Goal: Task Accomplishment & Management: Manage account settings

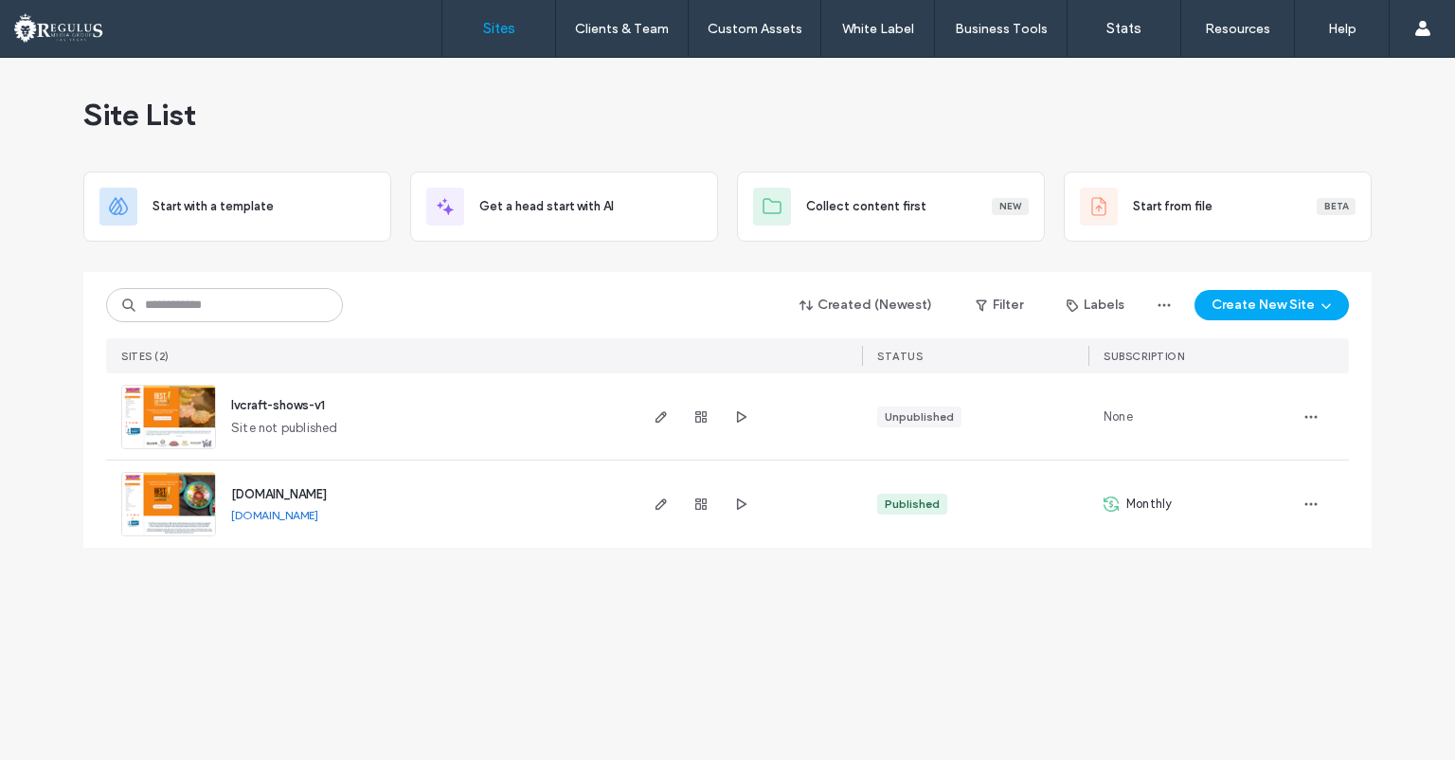
click at [183, 489] on img at bounding box center [168, 537] width 93 height 129
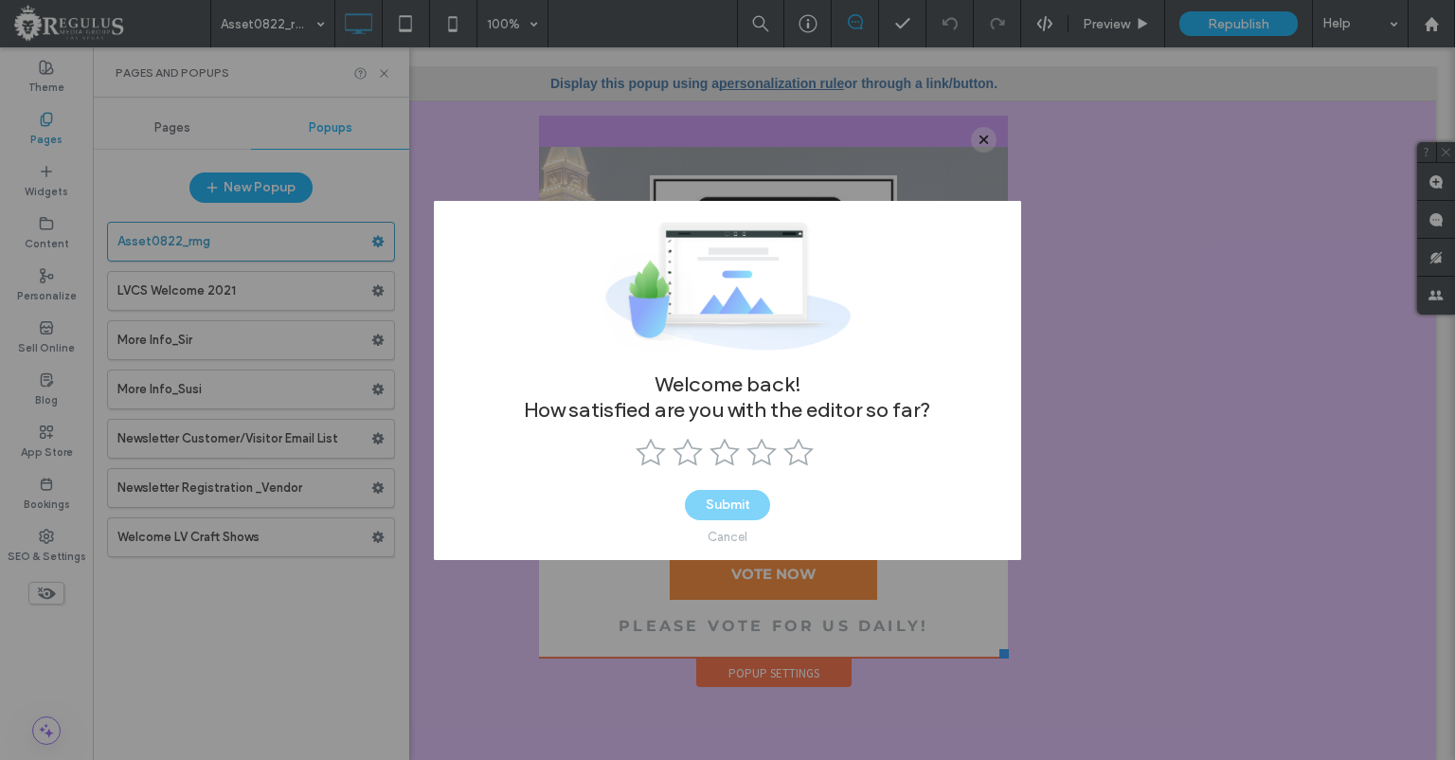
click at [722, 529] on div "Cancel" at bounding box center [728, 536] width 40 height 14
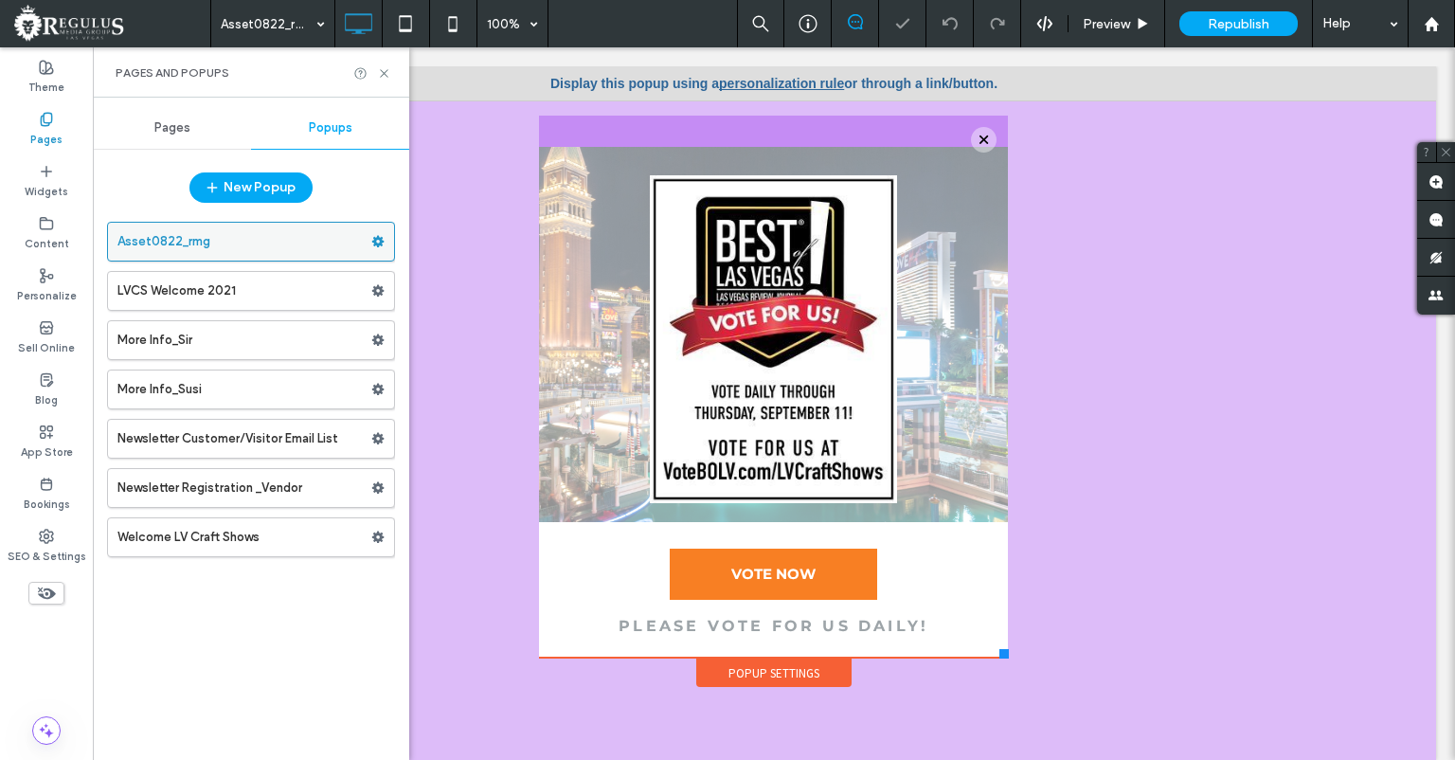
click at [383, 239] on use at bounding box center [378, 241] width 12 height 11
click at [767, 675] on div "Popup Settings" at bounding box center [773, 672] width 155 height 28
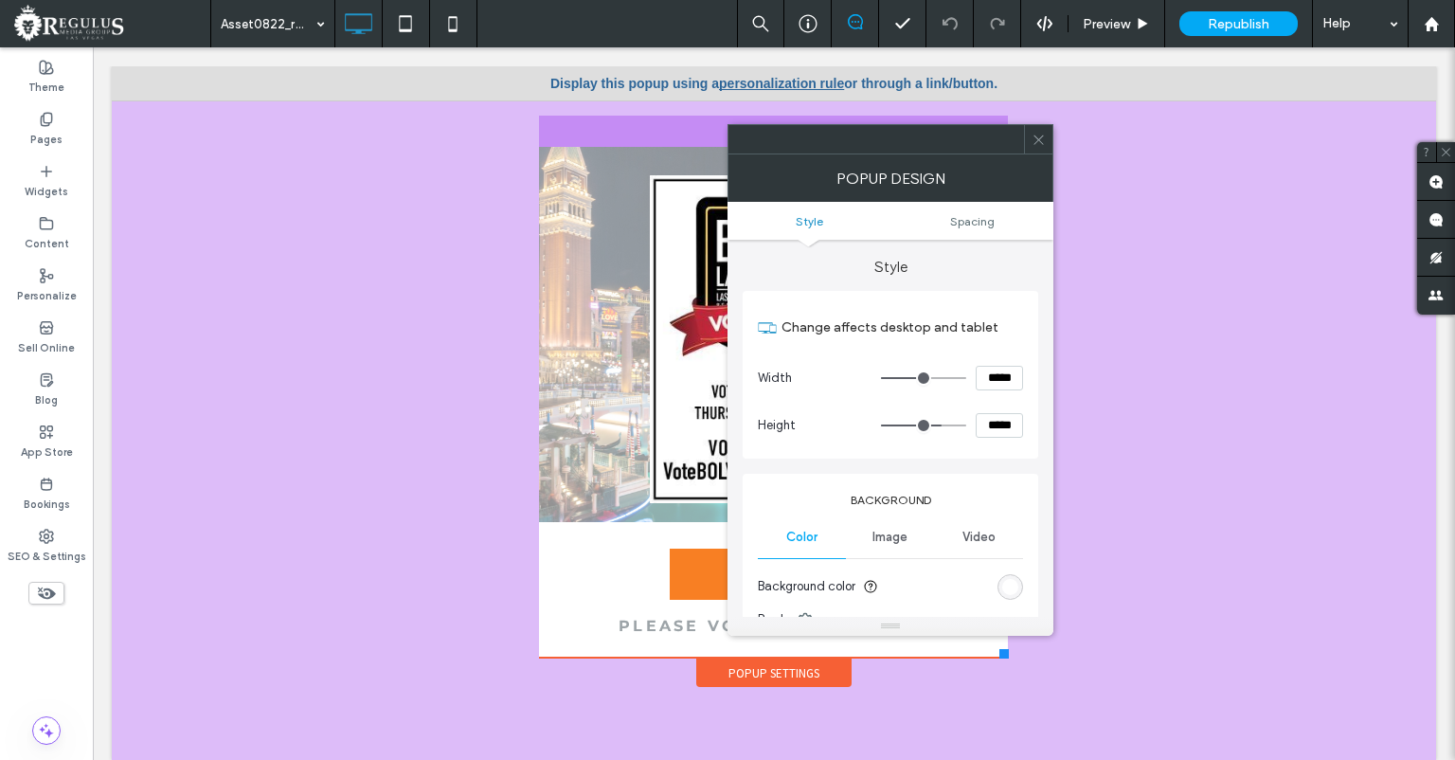
click at [1037, 144] on icon at bounding box center [1038, 140] width 14 height 14
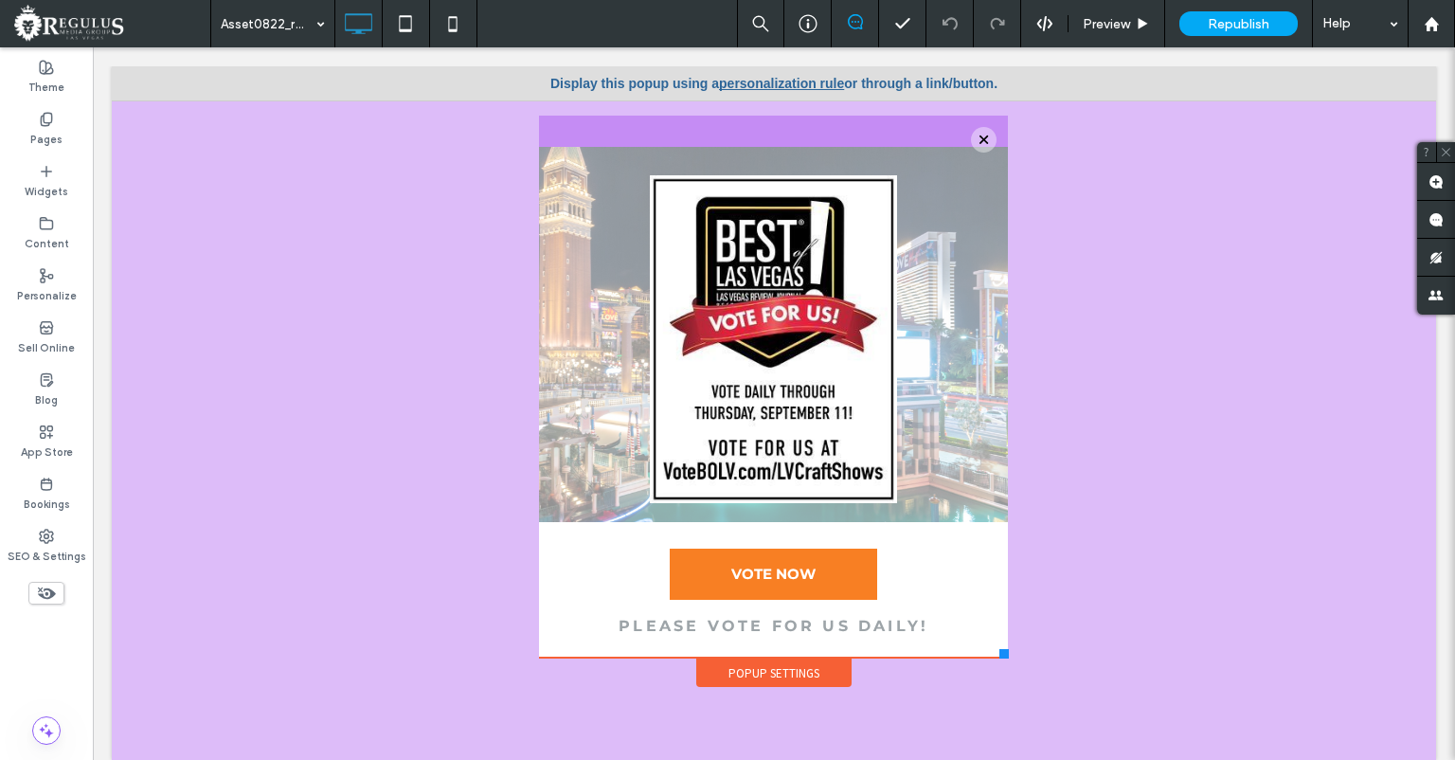
click at [808, 84] on link "personalization rule" at bounding box center [781, 83] width 125 height 15
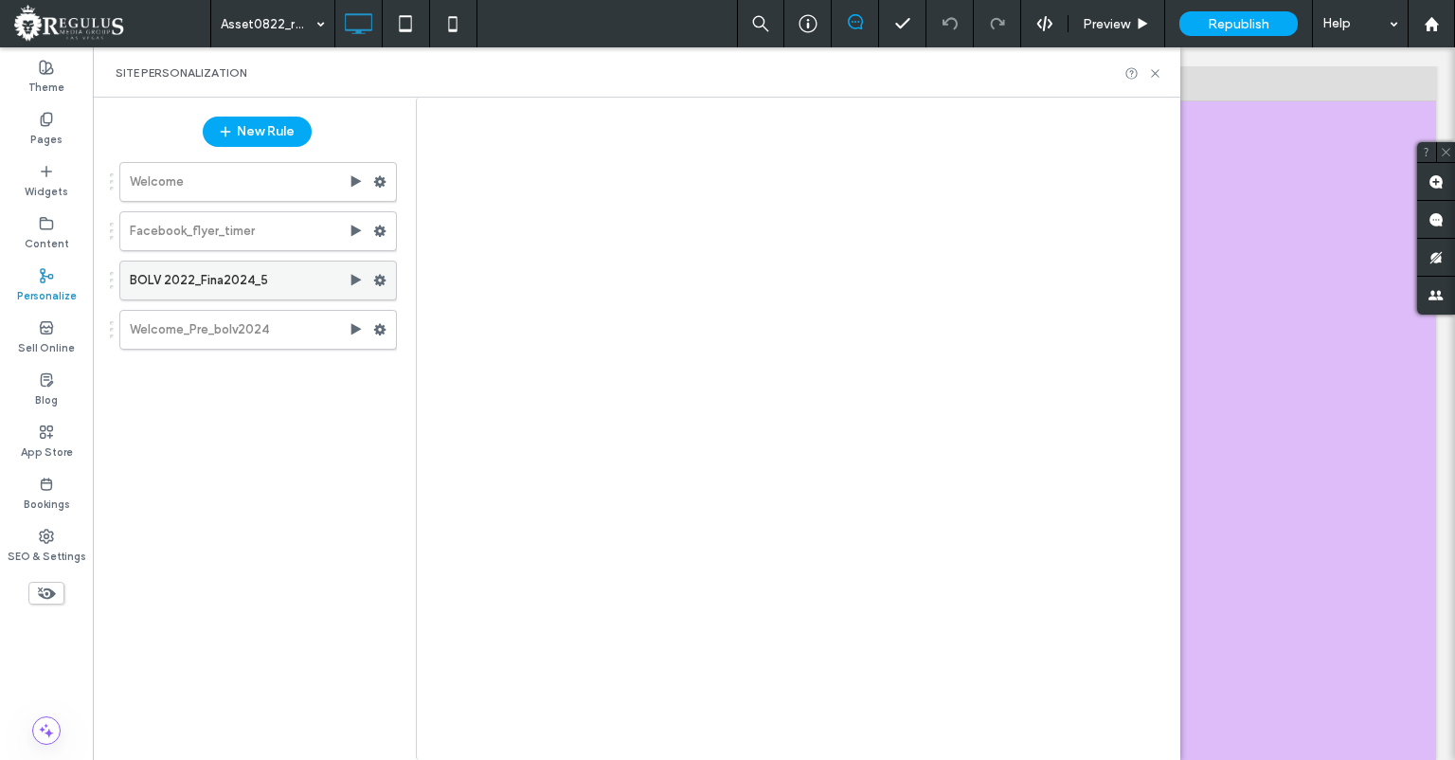
click at [378, 279] on use at bounding box center [380, 280] width 12 height 11
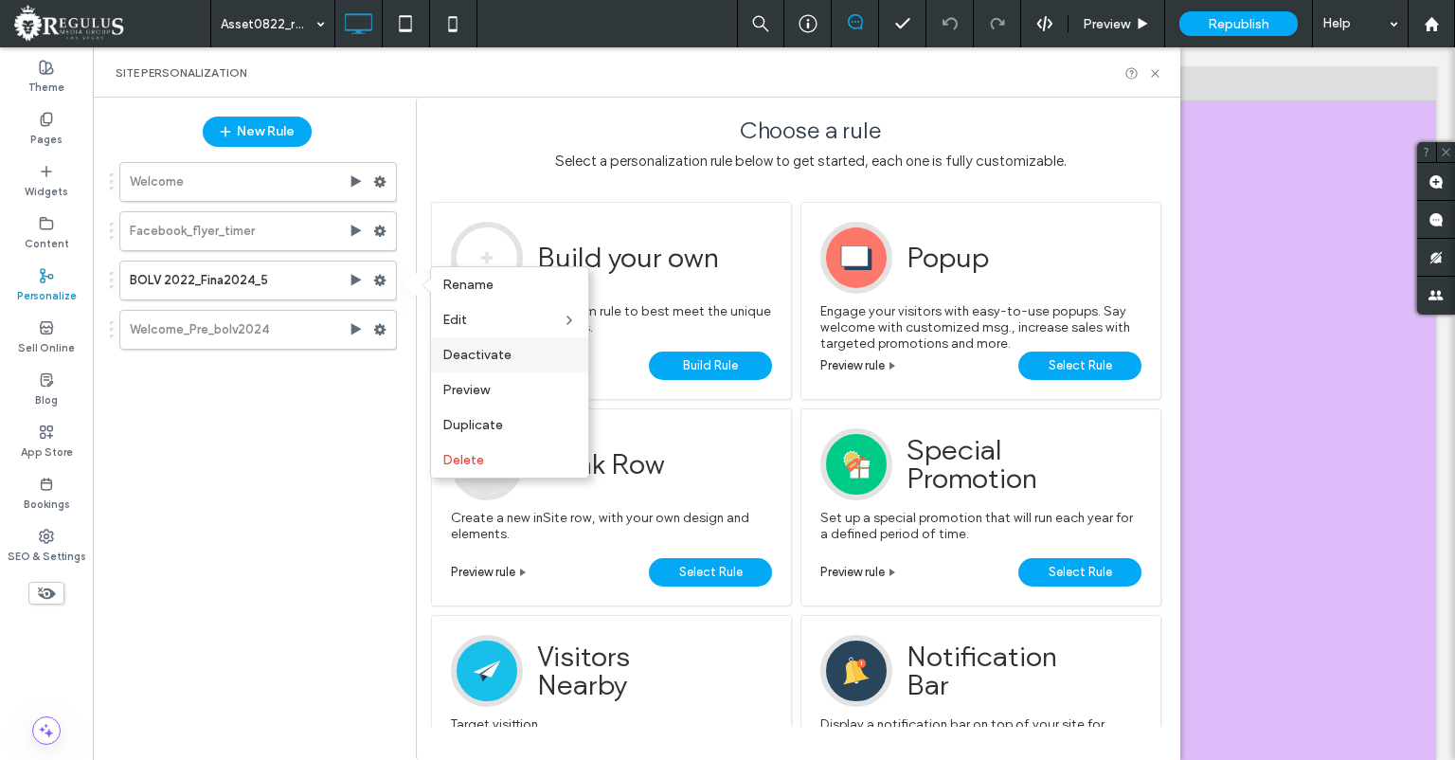
click at [483, 352] on span "Deactivate" at bounding box center [476, 355] width 69 height 16
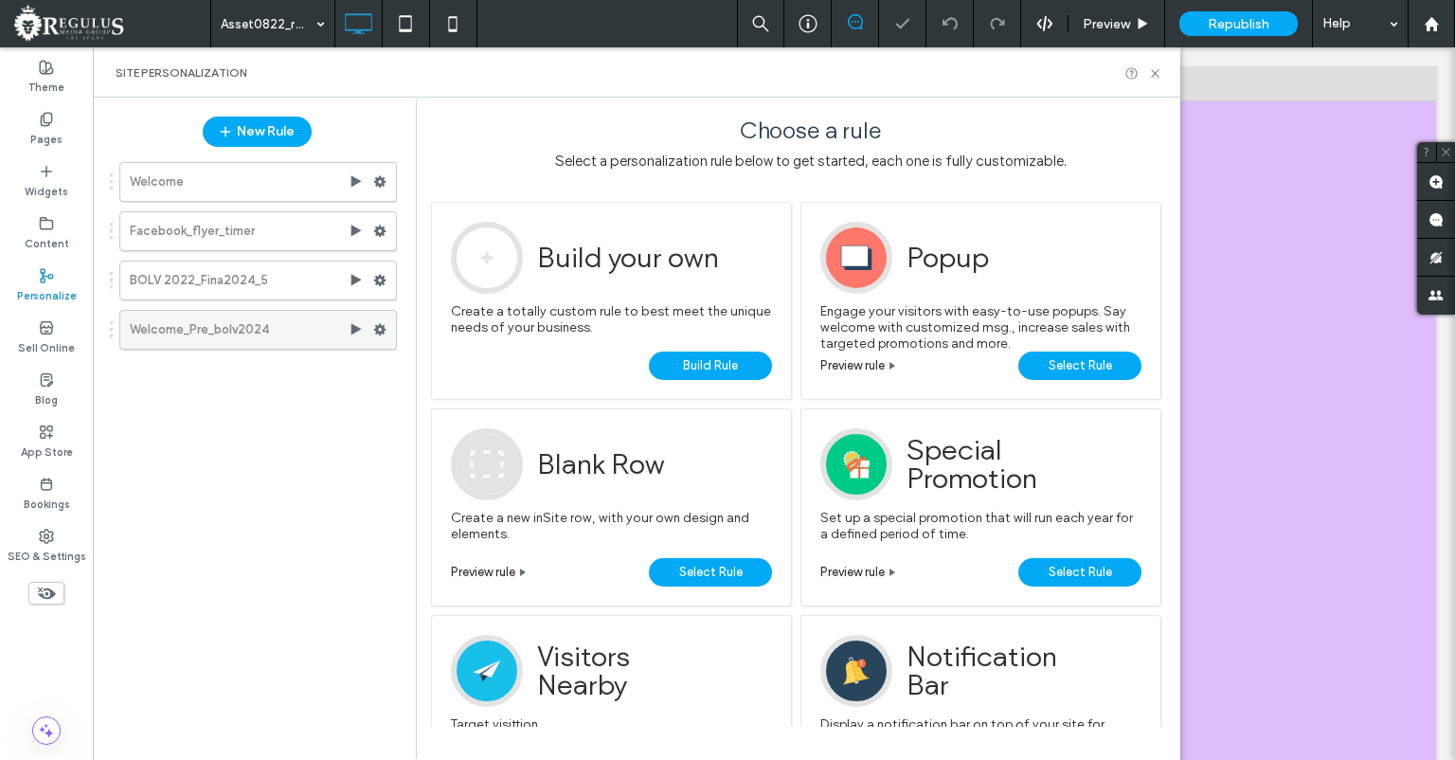
click at [387, 331] on div at bounding box center [384, 329] width 23 height 28
click at [377, 328] on use at bounding box center [380, 329] width 12 height 11
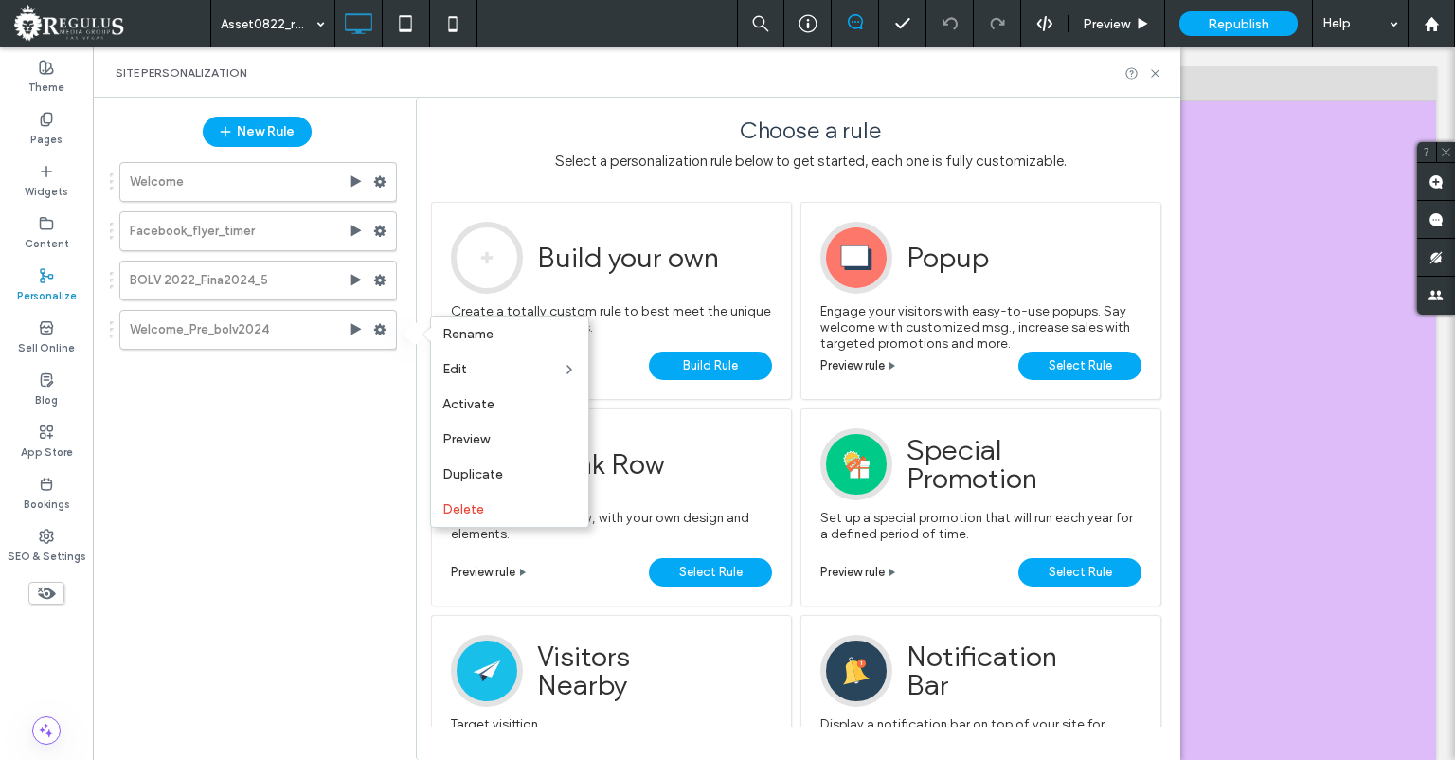
click at [357, 401] on div "Welcome Facebook_flyer_timer BOLV 2022_Fina2024_5 Welcome_Pre_bolv2024" at bounding box center [248, 448] width 298 height 592
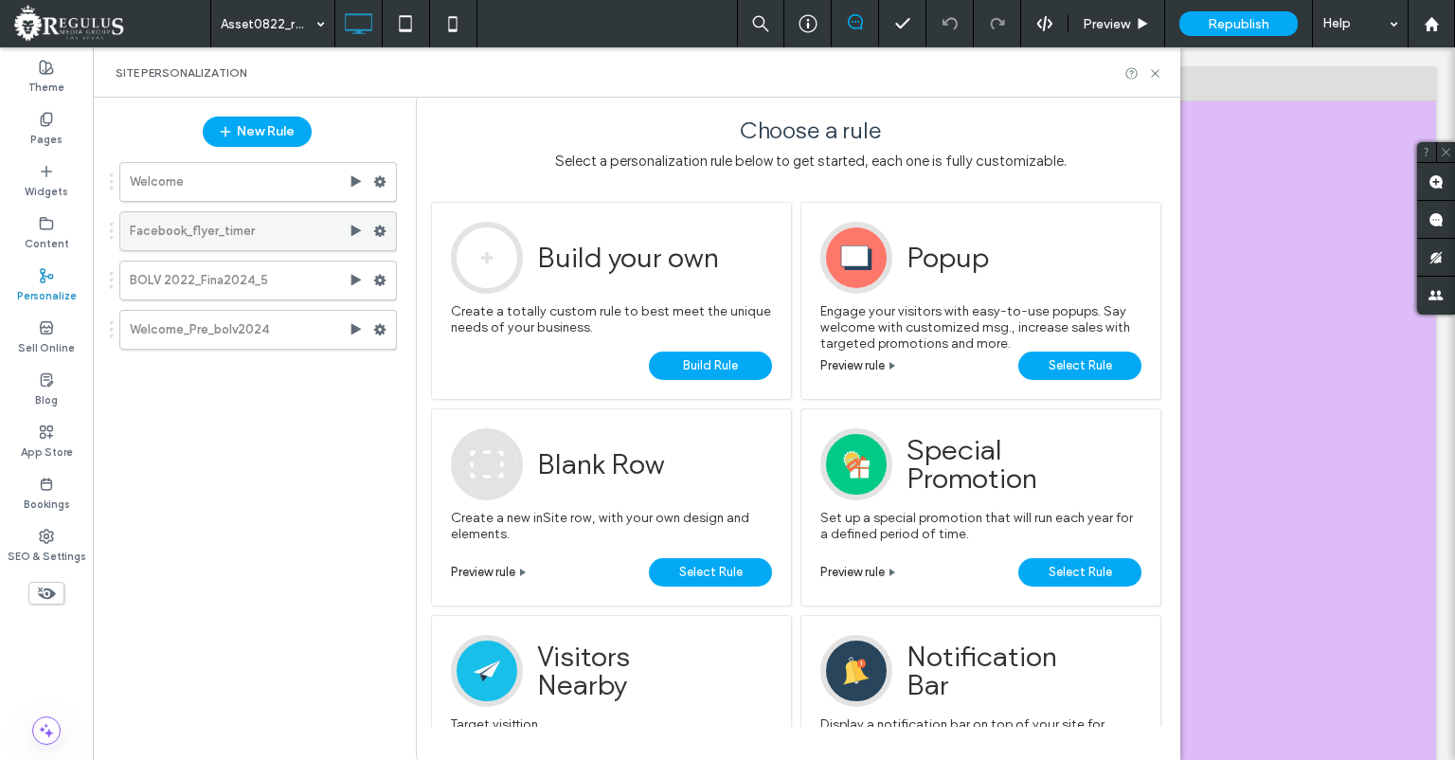
click at [380, 232] on icon at bounding box center [379, 230] width 13 height 13
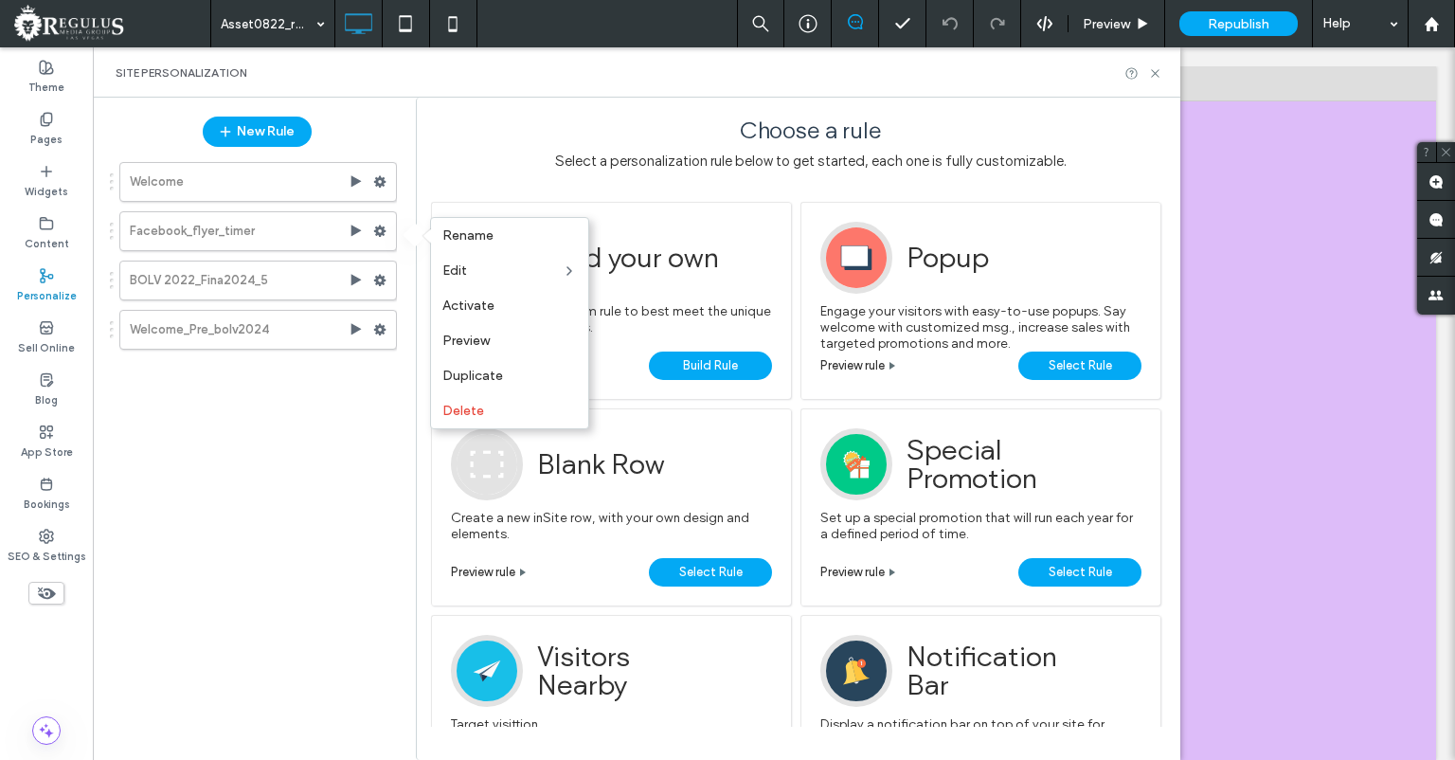
click at [374, 90] on div "Site Personalization" at bounding box center [636, 72] width 1087 height 50
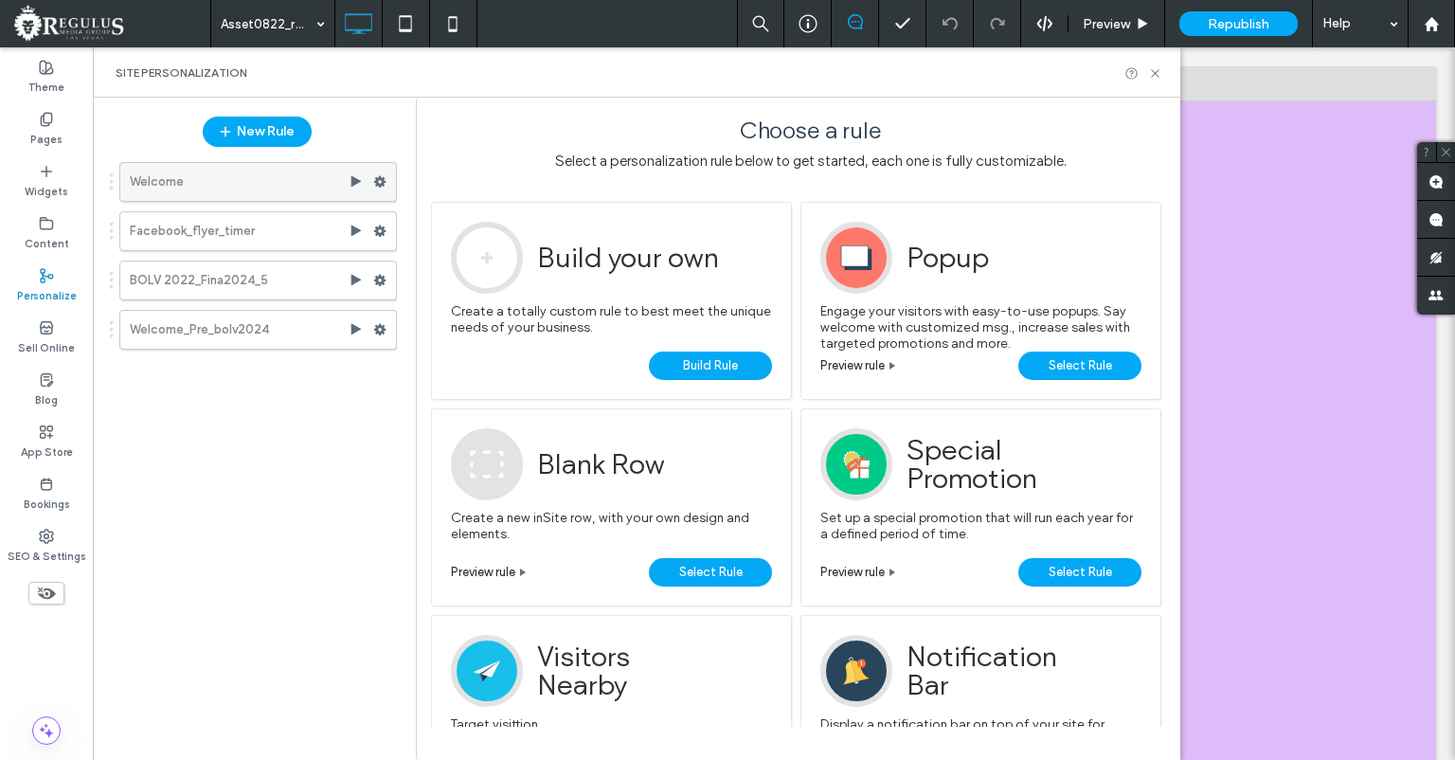
click at [356, 172] on div "Welcome" at bounding box center [258, 182] width 278 height 40
click at [356, 180] on use at bounding box center [356, 180] width 10 height 11
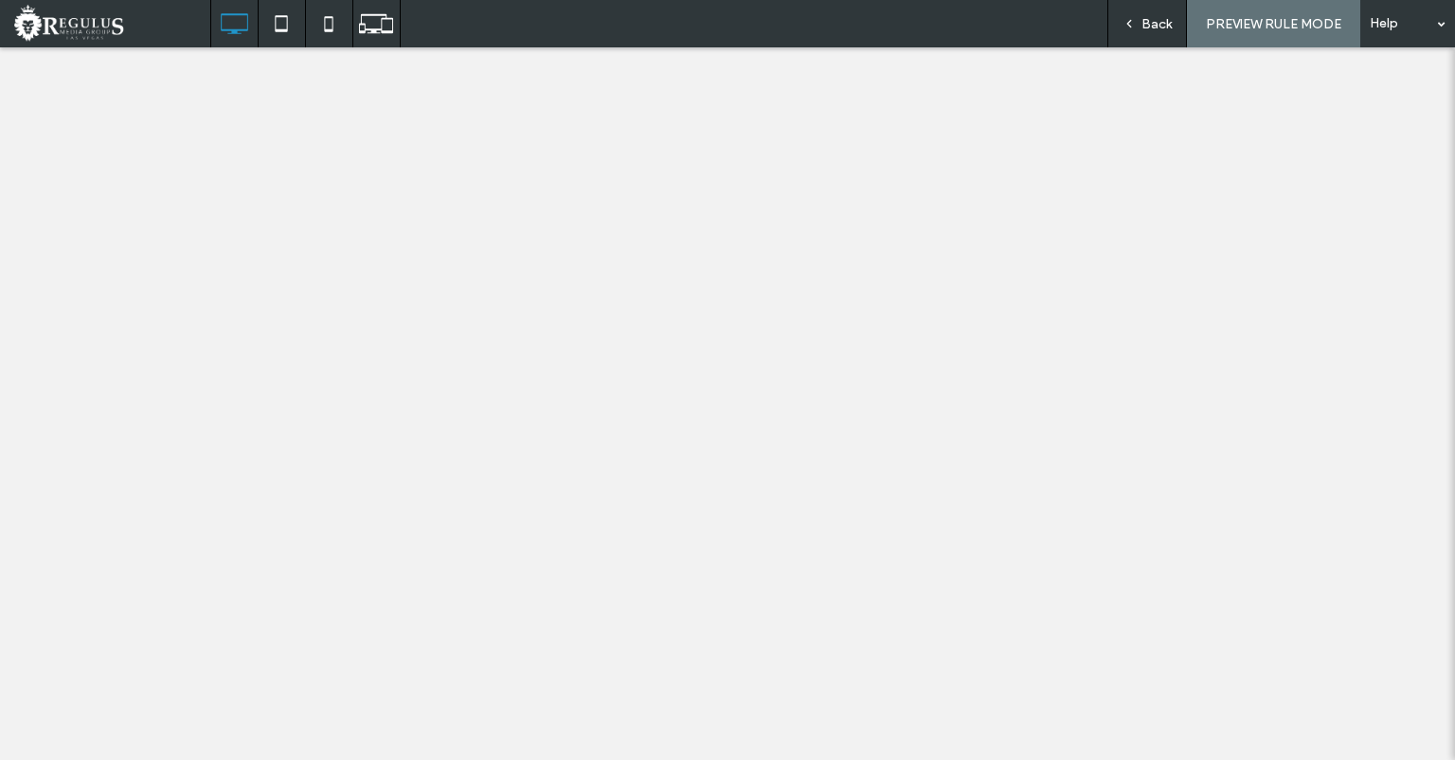
click at [1162, 23] on span "Back" at bounding box center [1156, 24] width 30 height 16
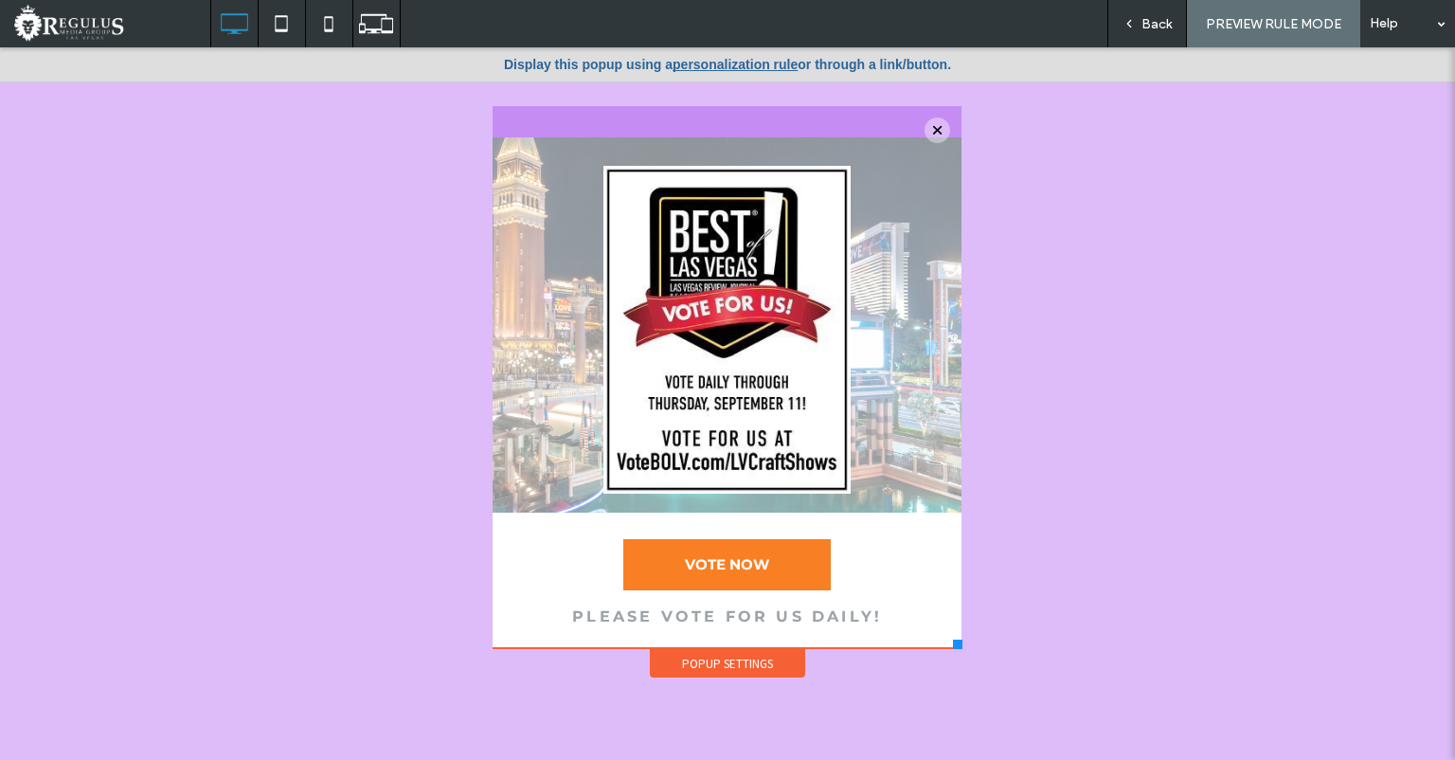
click at [1144, 16] on span "Back" at bounding box center [1156, 24] width 30 height 16
click at [1143, 23] on div "Back" at bounding box center [1147, 24] width 78 height 16
click at [87, 22] on span at bounding box center [112, 24] width 196 height 38
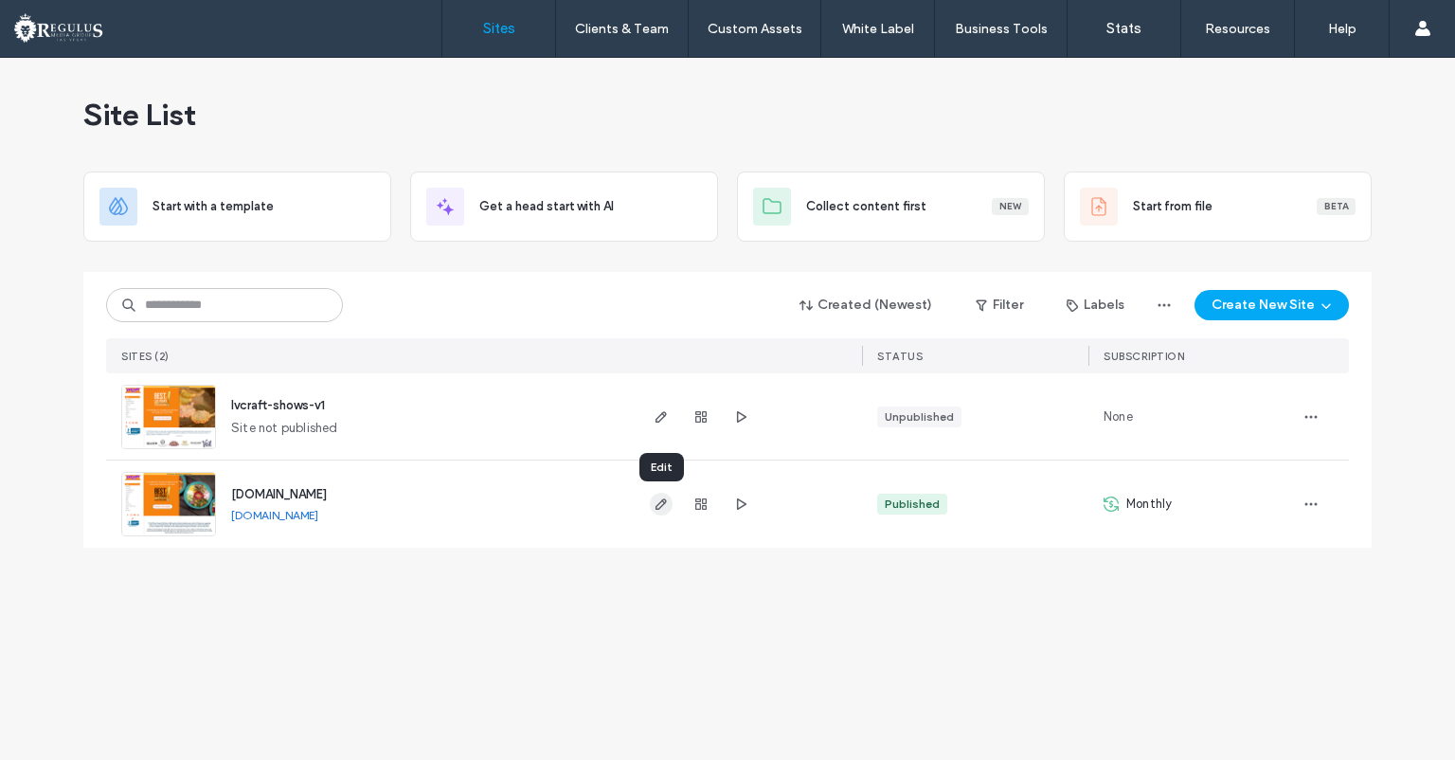
click at [661, 506] on icon "button" at bounding box center [661, 503] width 15 height 15
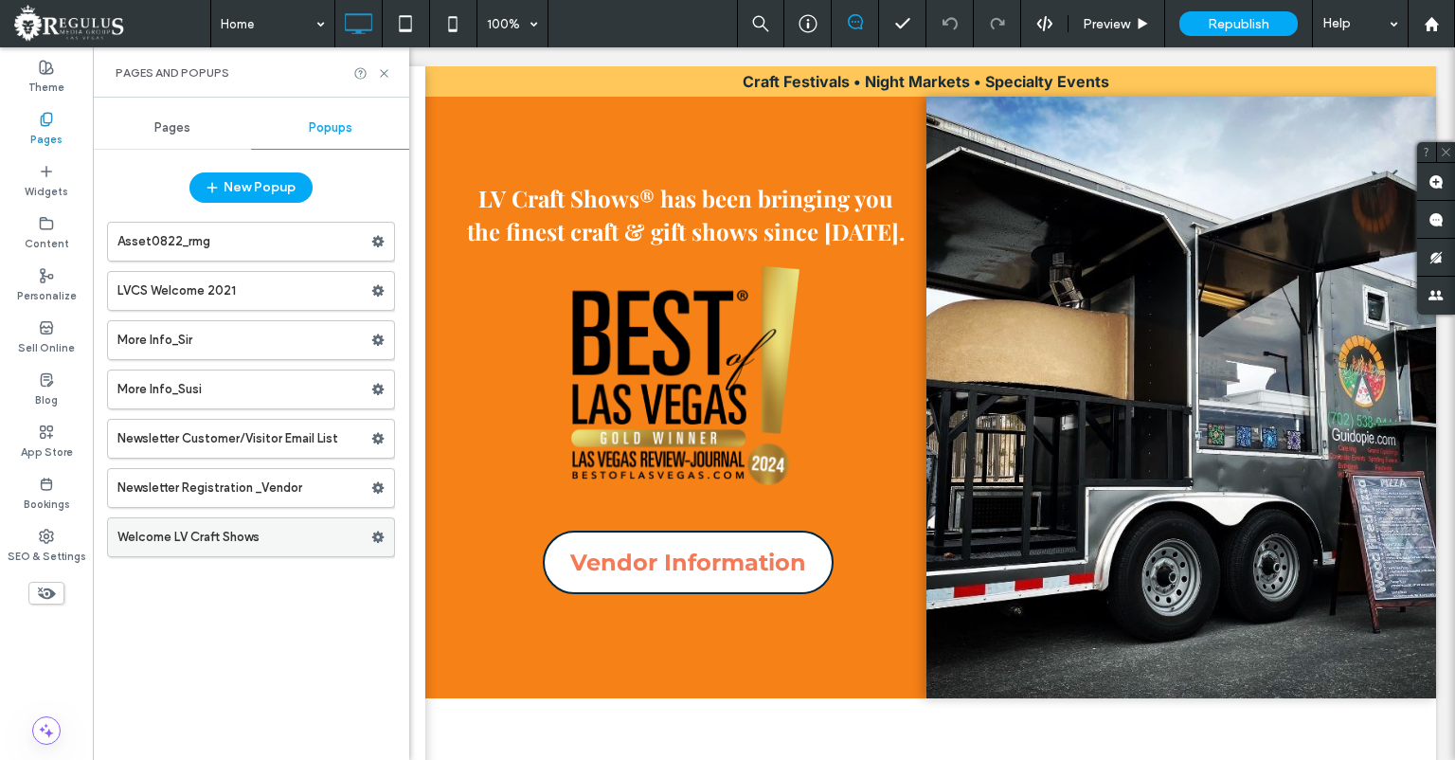
click at [293, 533] on label "Welcome LV Craft Shows" at bounding box center [244, 537] width 254 height 38
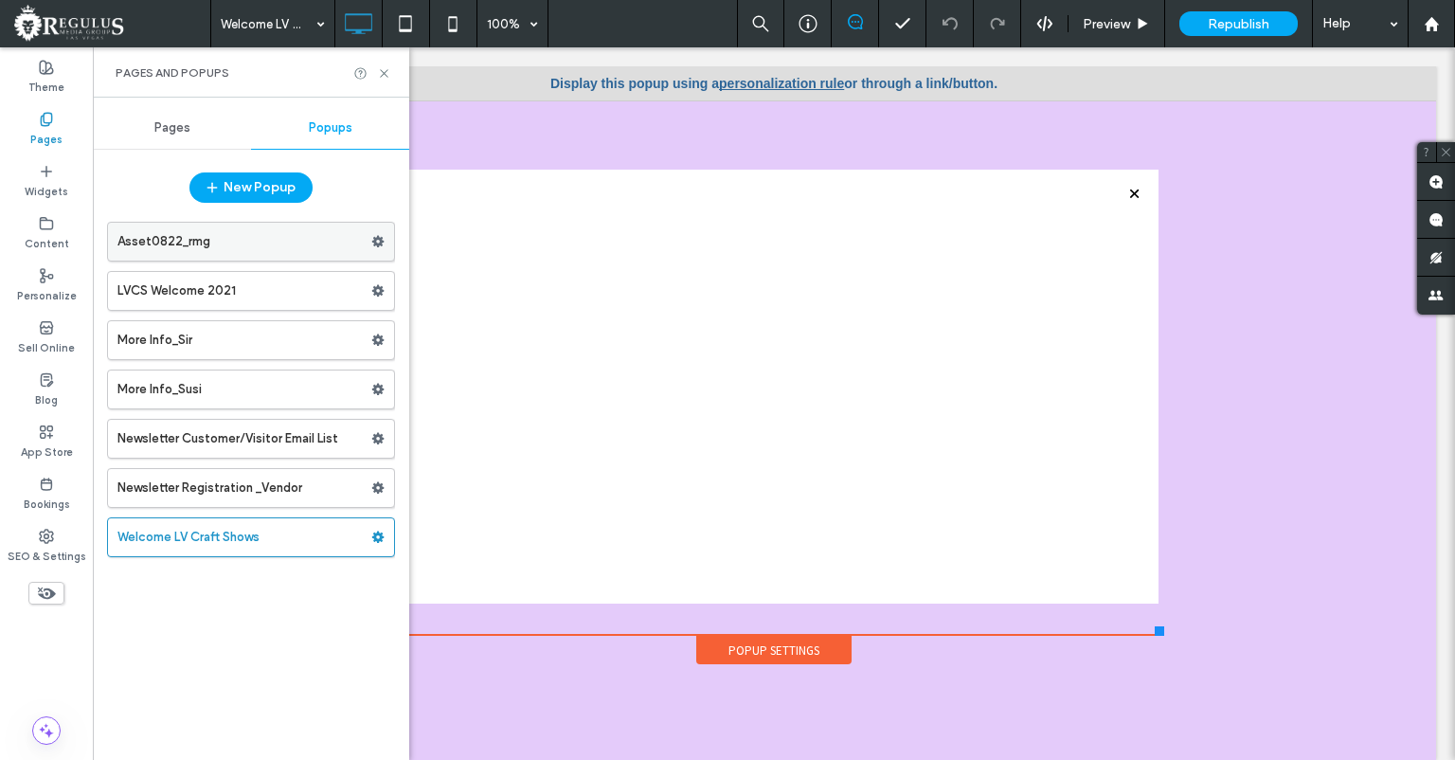
click at [206, 236] on label "Asset0822_rmg" at bounding box center [244, 242] width 254 height 38
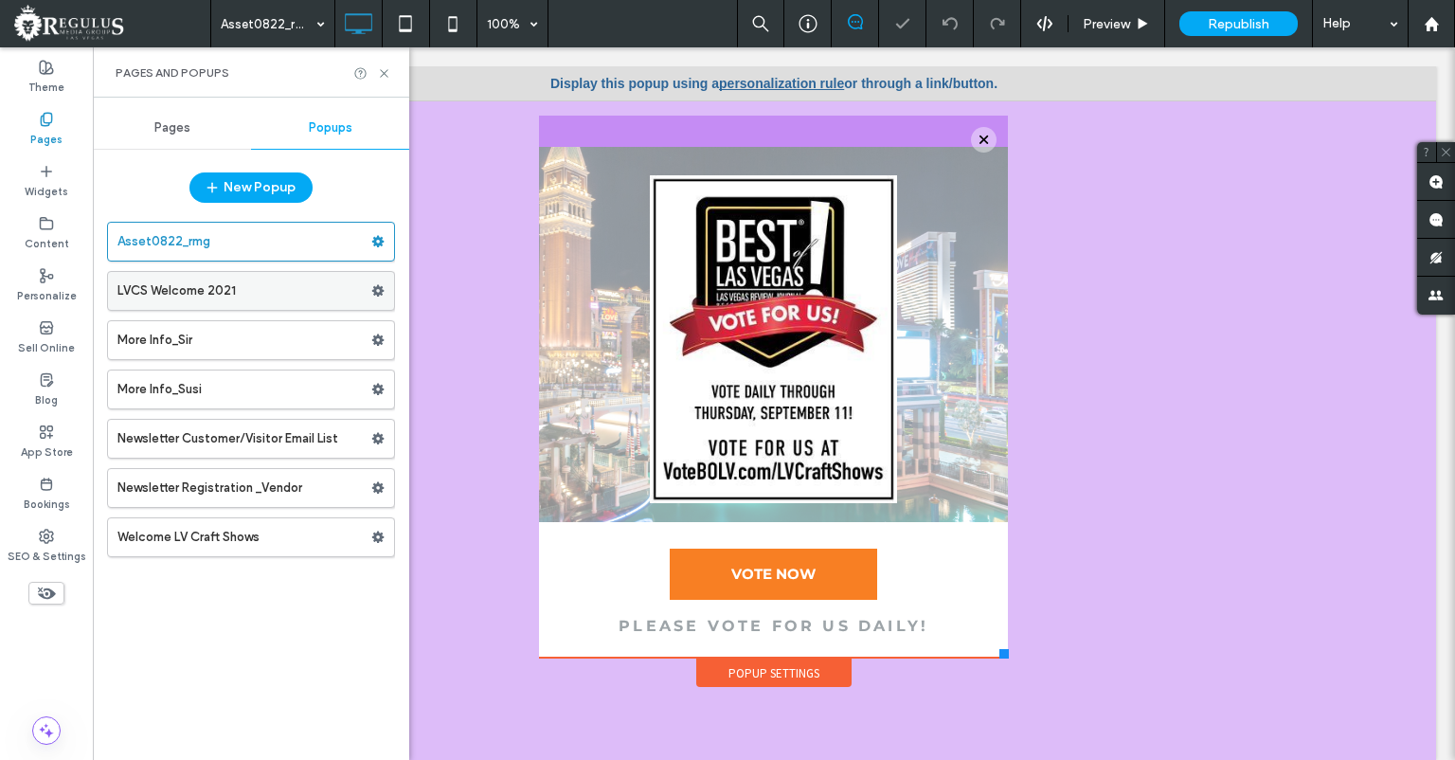
click at [166, 288] on label "LVCS Welcome 2021" at bounding box center [244, 291] width 254 height 38
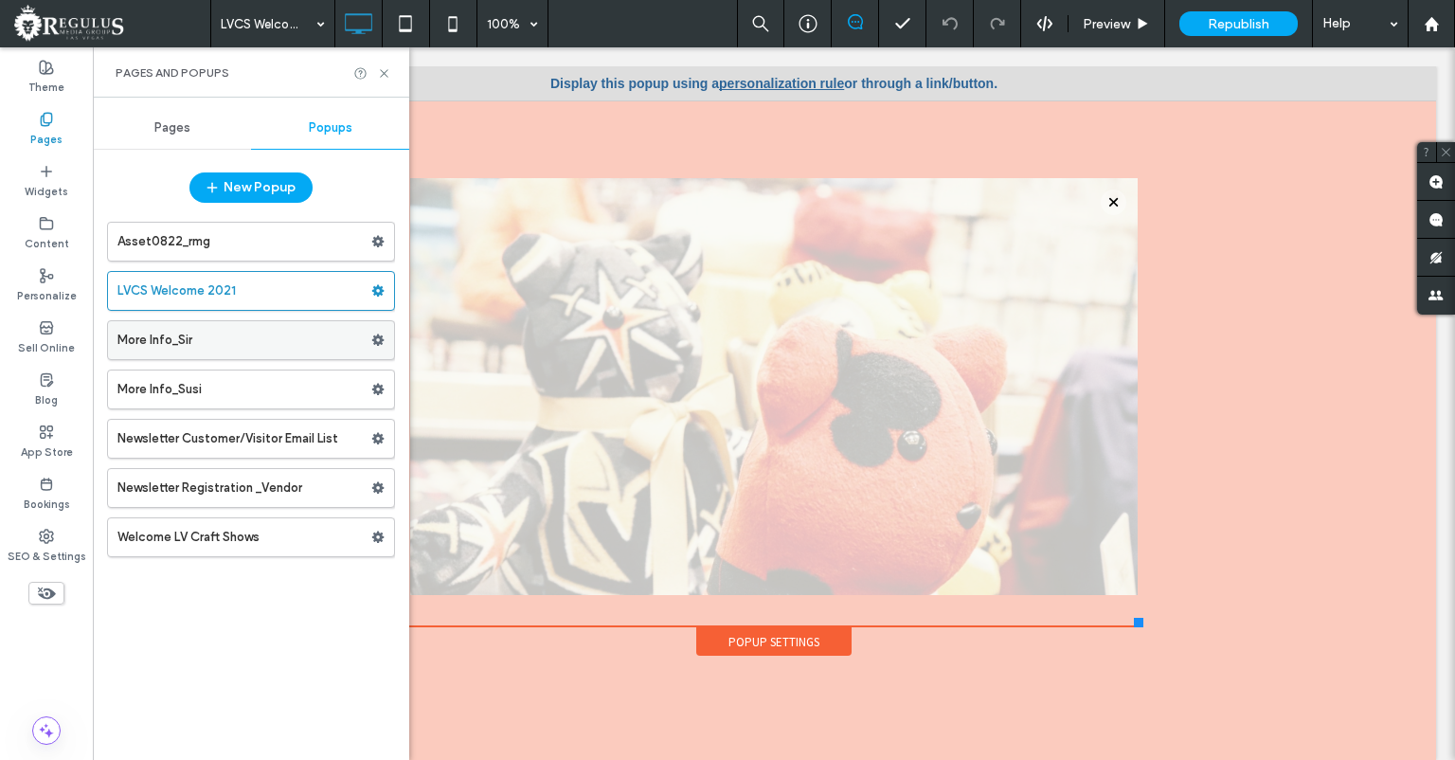
click at [188, 331] on label "More Info_Sir" at bounding box center [244, 340] width 254 height 38
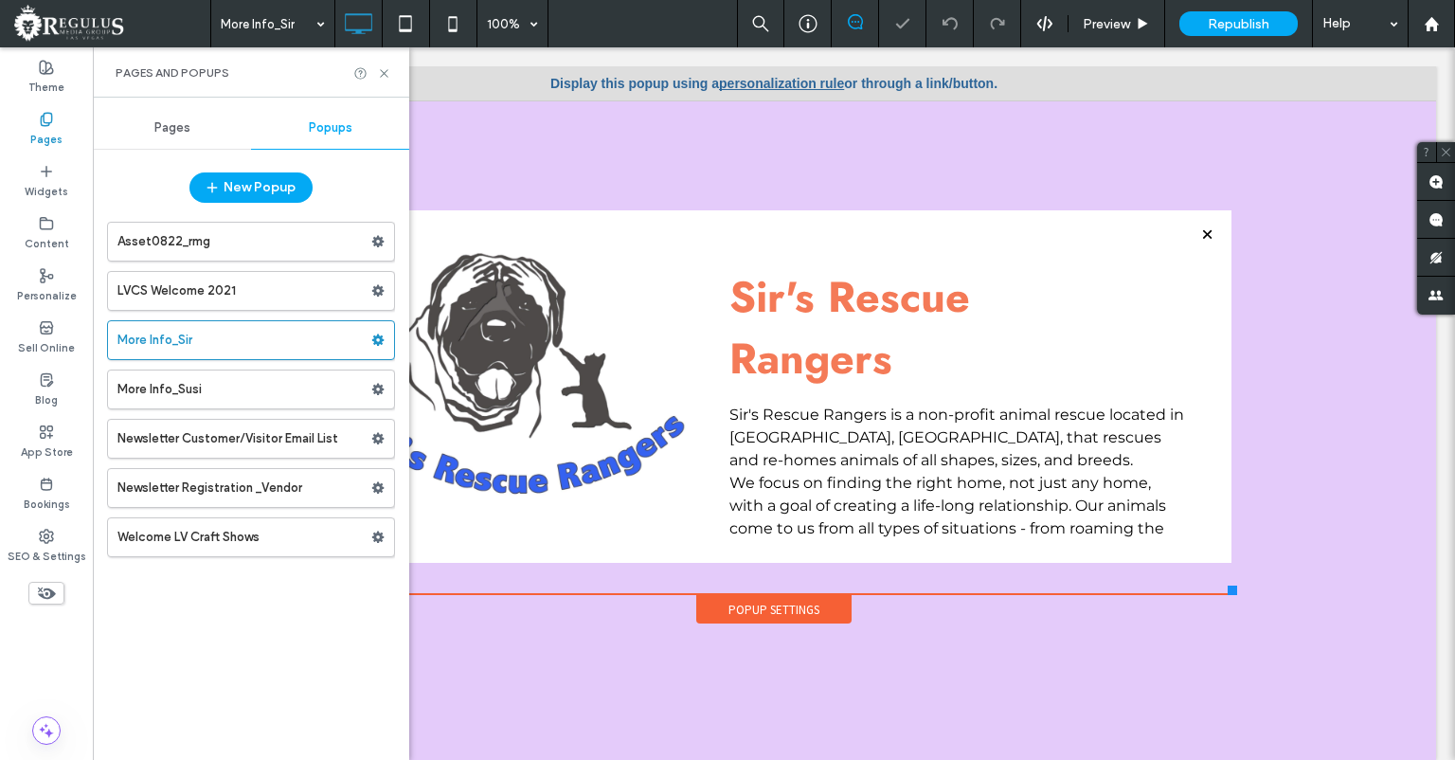
click at [185, 386] on label "More Info_Susi" at bounding box center [244, 389] width 254 height 38
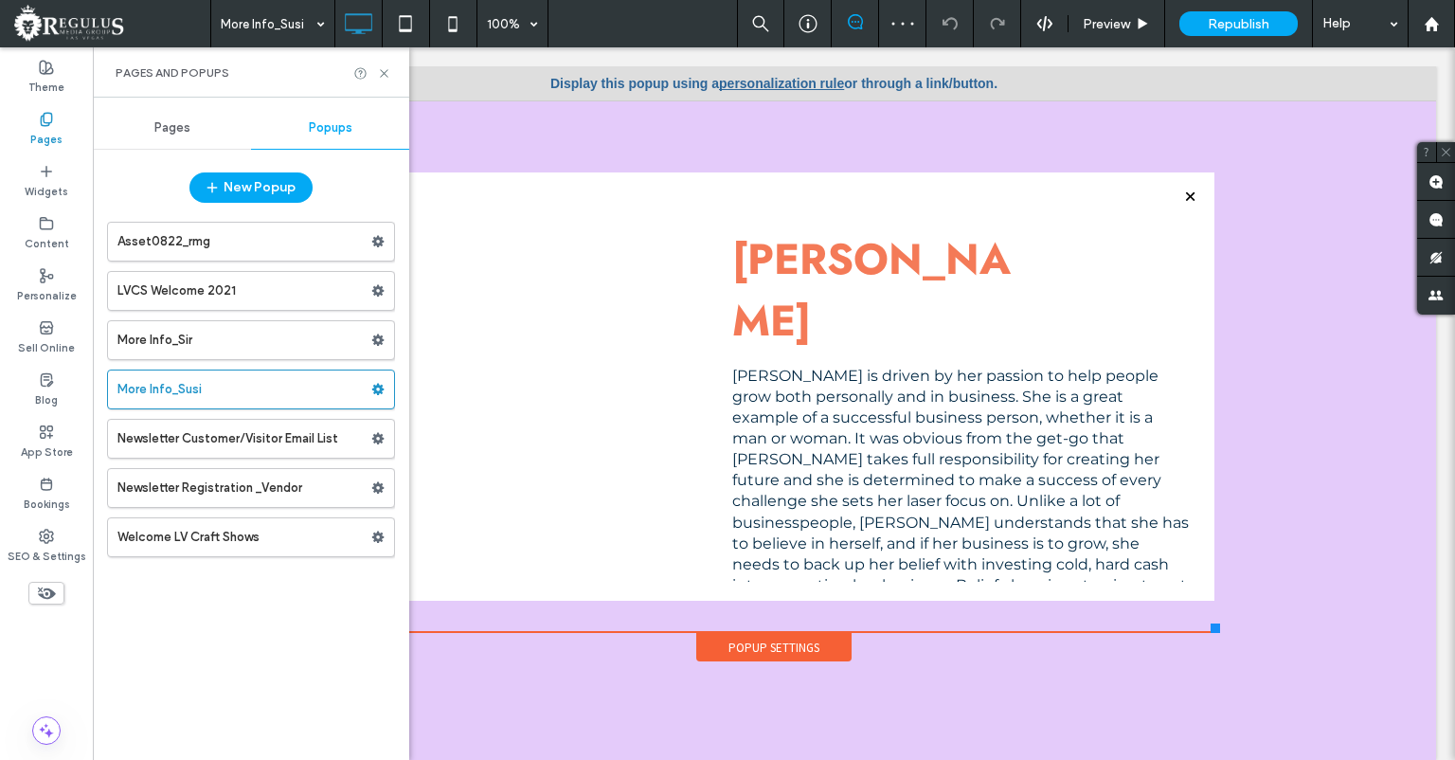
click at [178, 440] on label "Newsletter Customer/Visitor Email List" at bounding box center [244, 439] width 254 height 38
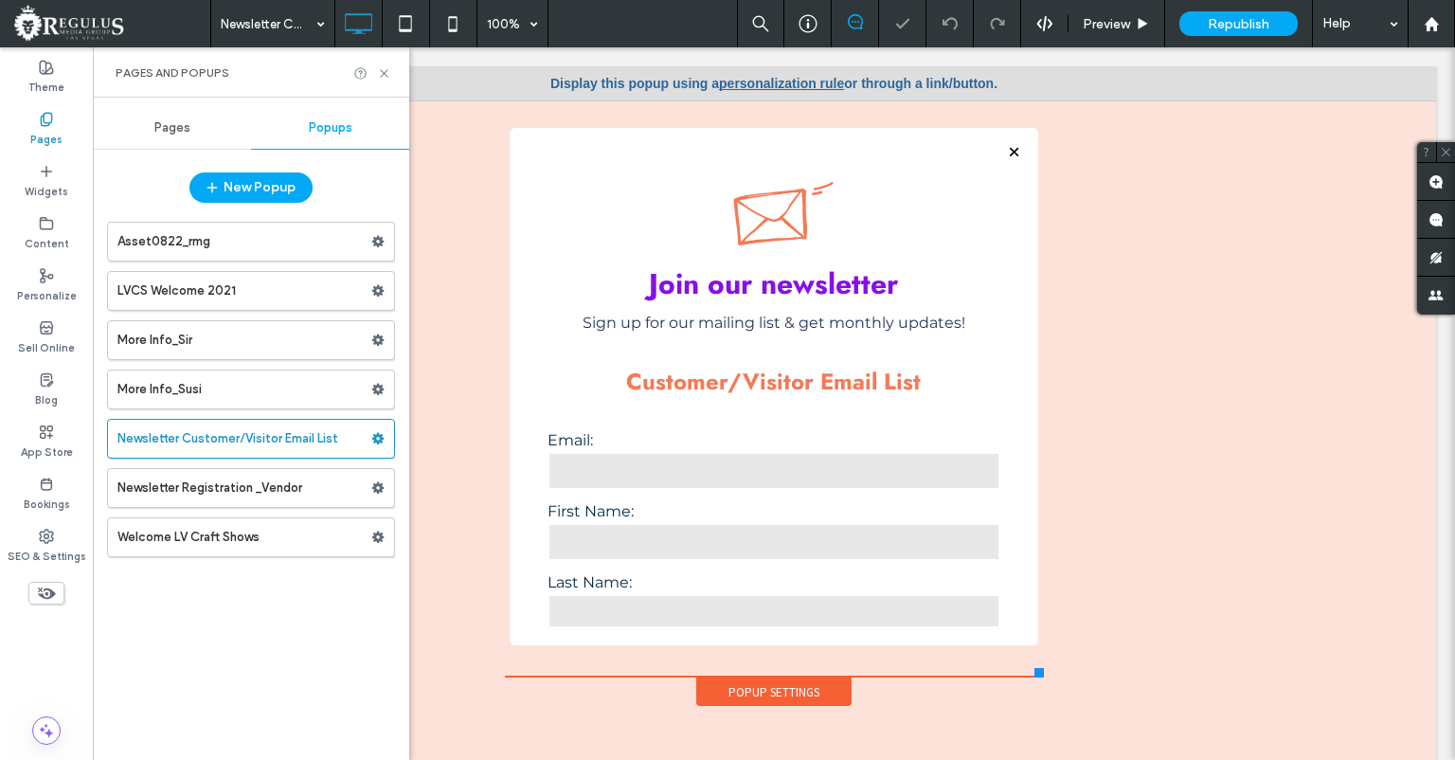
click at [161, 484] on label "Newsletter Registration _Vendor" at bounding box center [244, 488] width 254 height 38
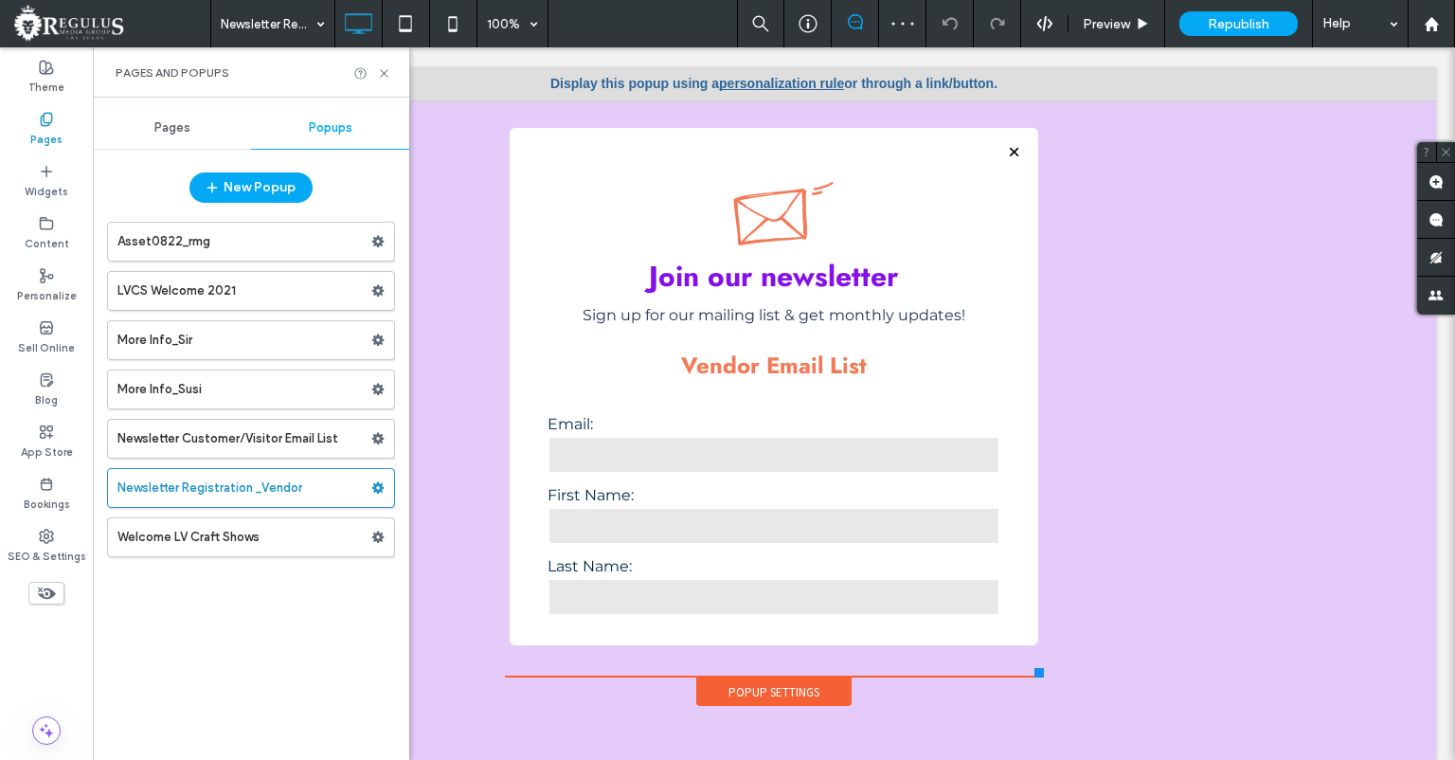
click at [168, 535] on label "Welcome LV Craft Shows" at bounding box center [244, 537] width 254 height 38
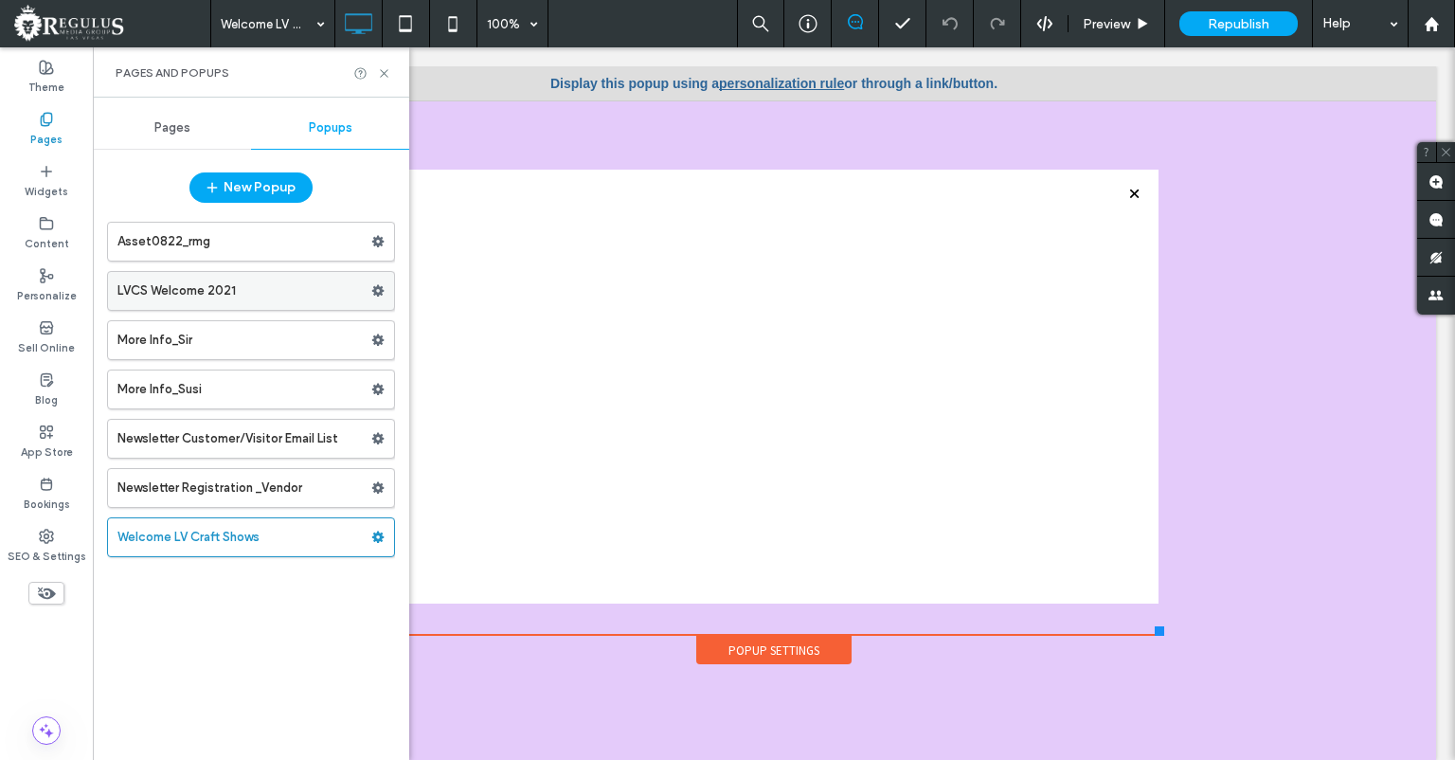
click at [227, 284] on label "LVCS Welcome 2021" at bounding box center [244, 291] width 254 height 38
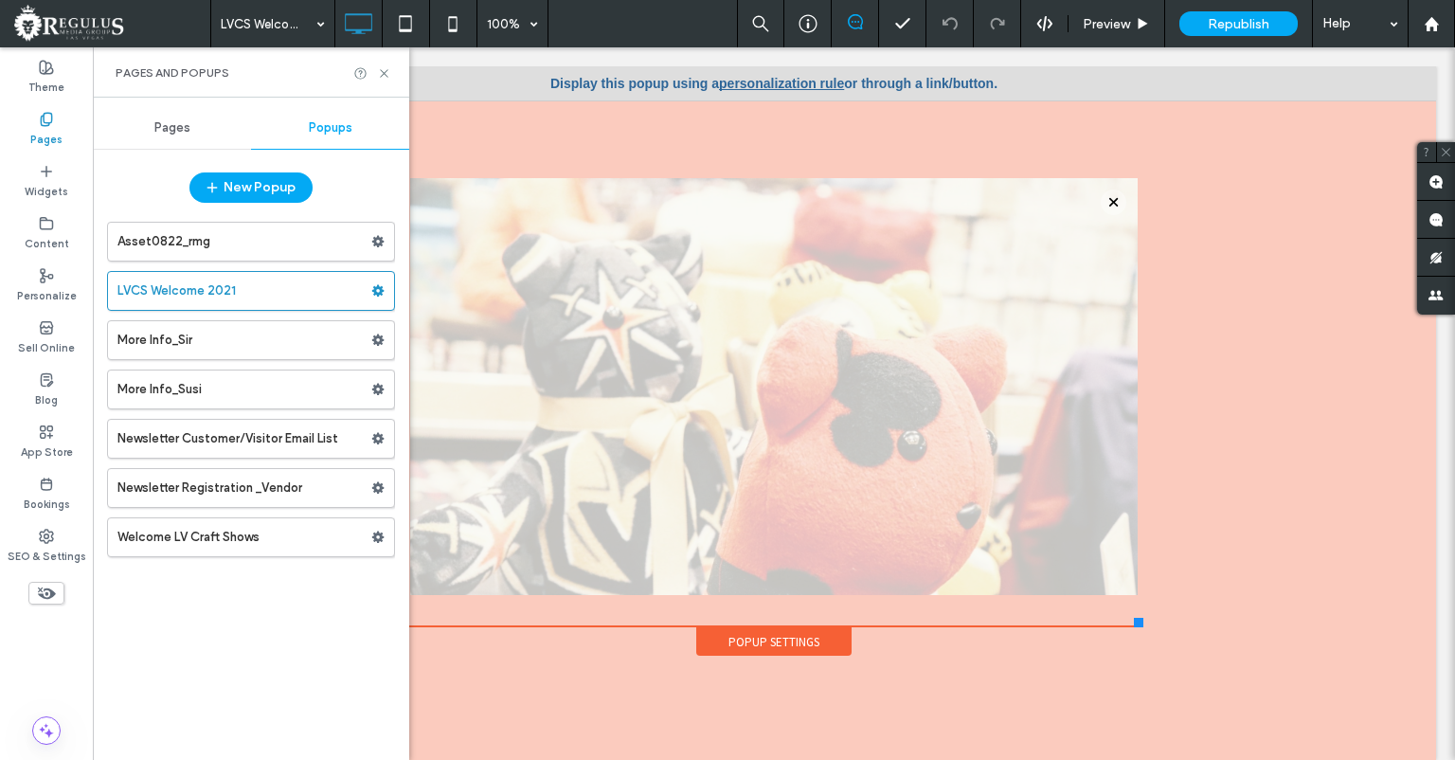
click at [784, 82] on link "personalization rule" at bounding box center [781, 83] width 125 height 15
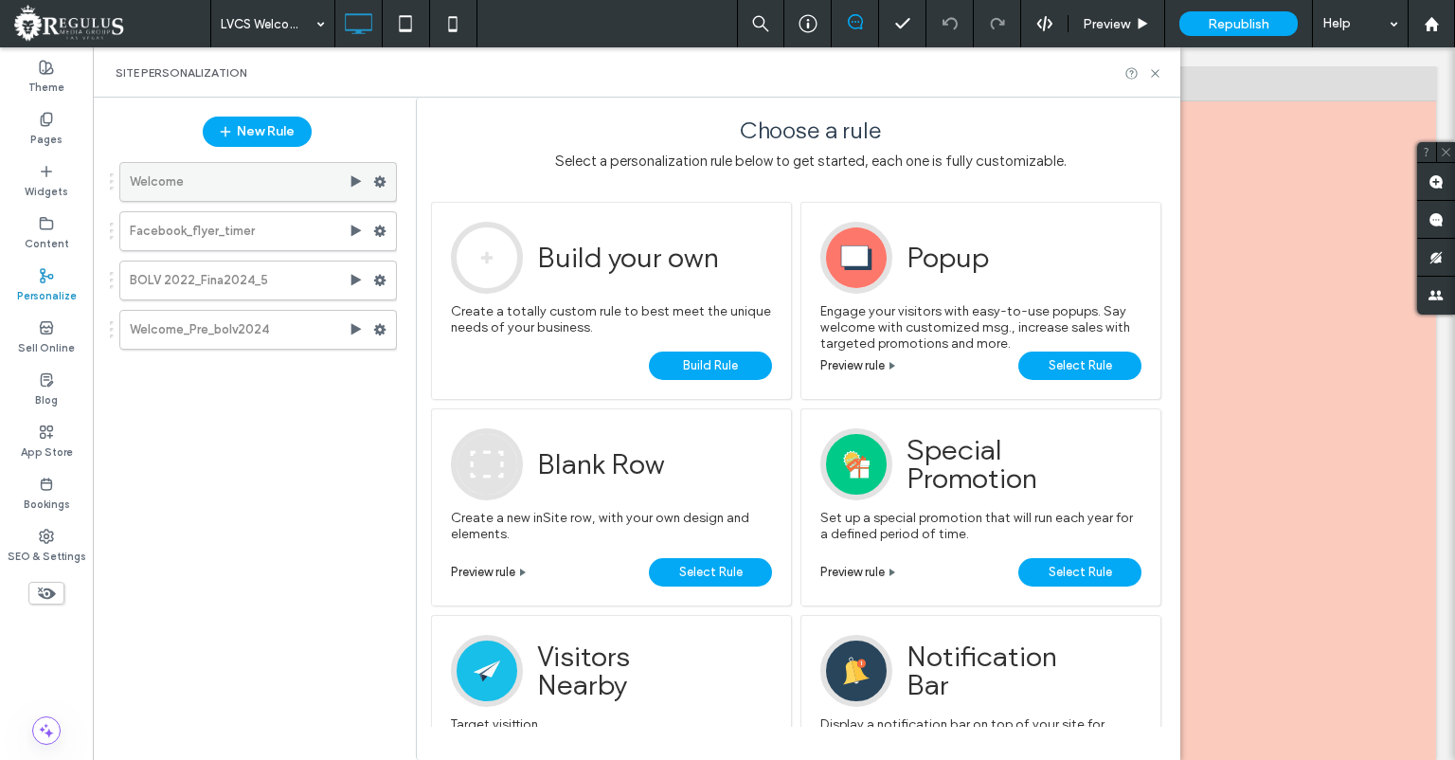
click at [306, 189] on label "Welcome" at bounding box center [239, 182] width 219 height 38
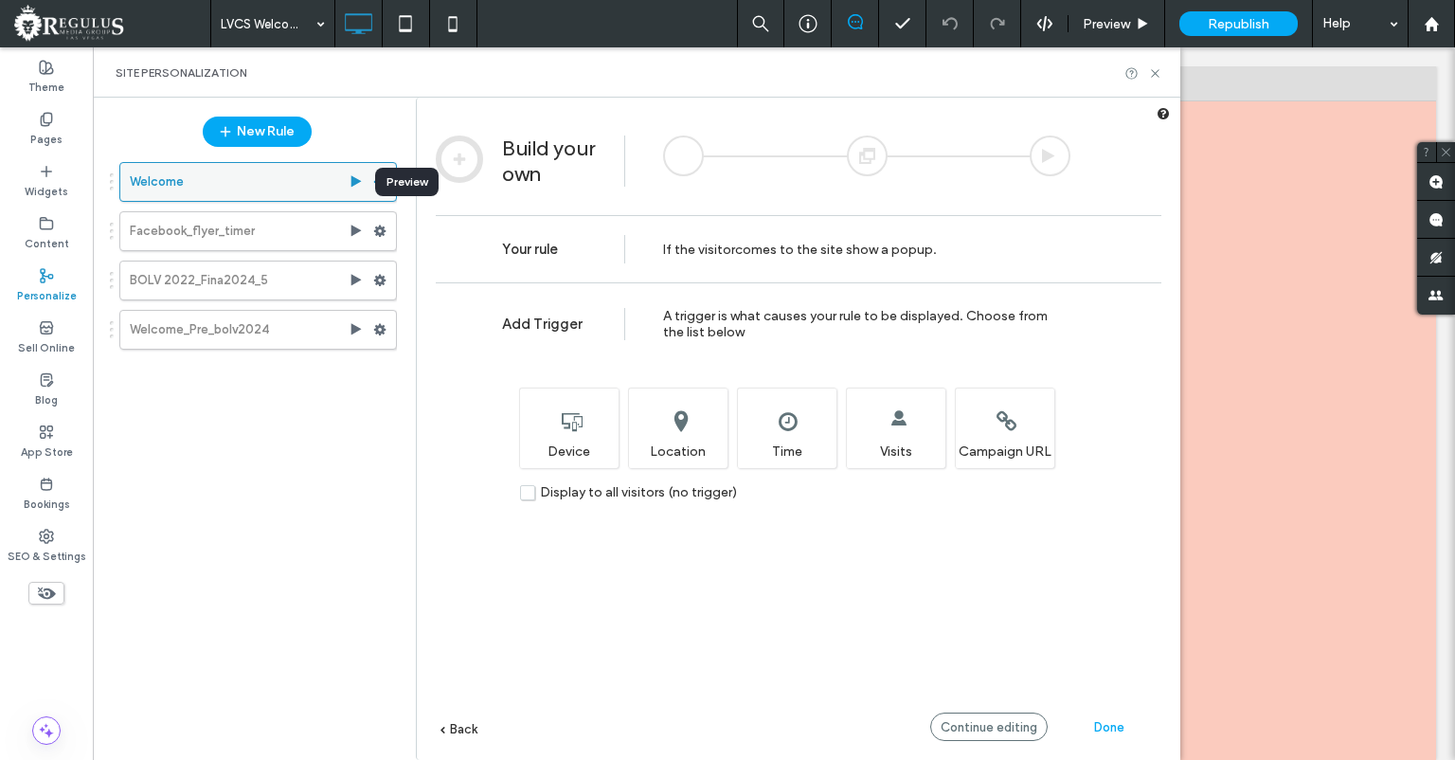
click at [353, 180] on use at bounding box center [356, 180] width 10 height 11
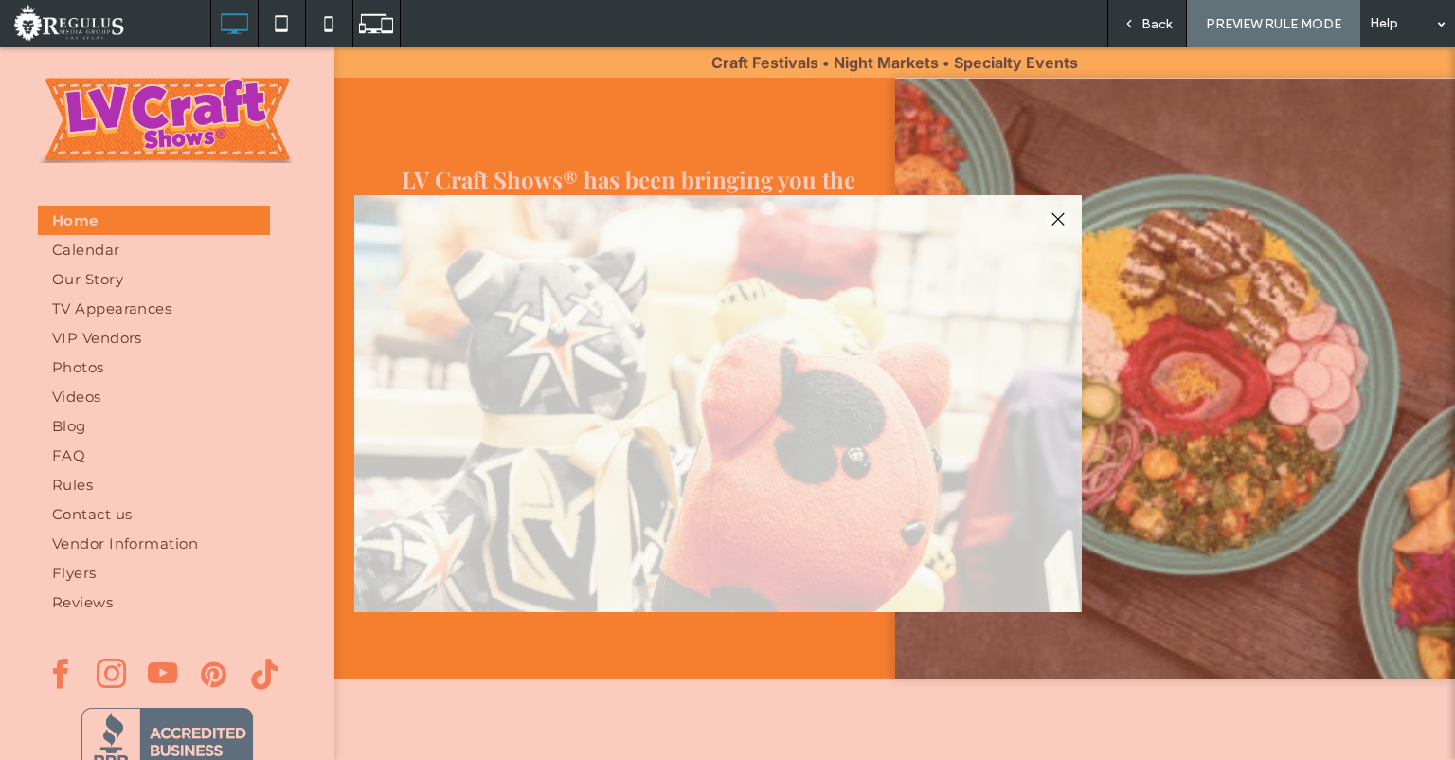
click at [1160, 27] on span "Back" at bounding box center [1156, 24] width 30 height 16
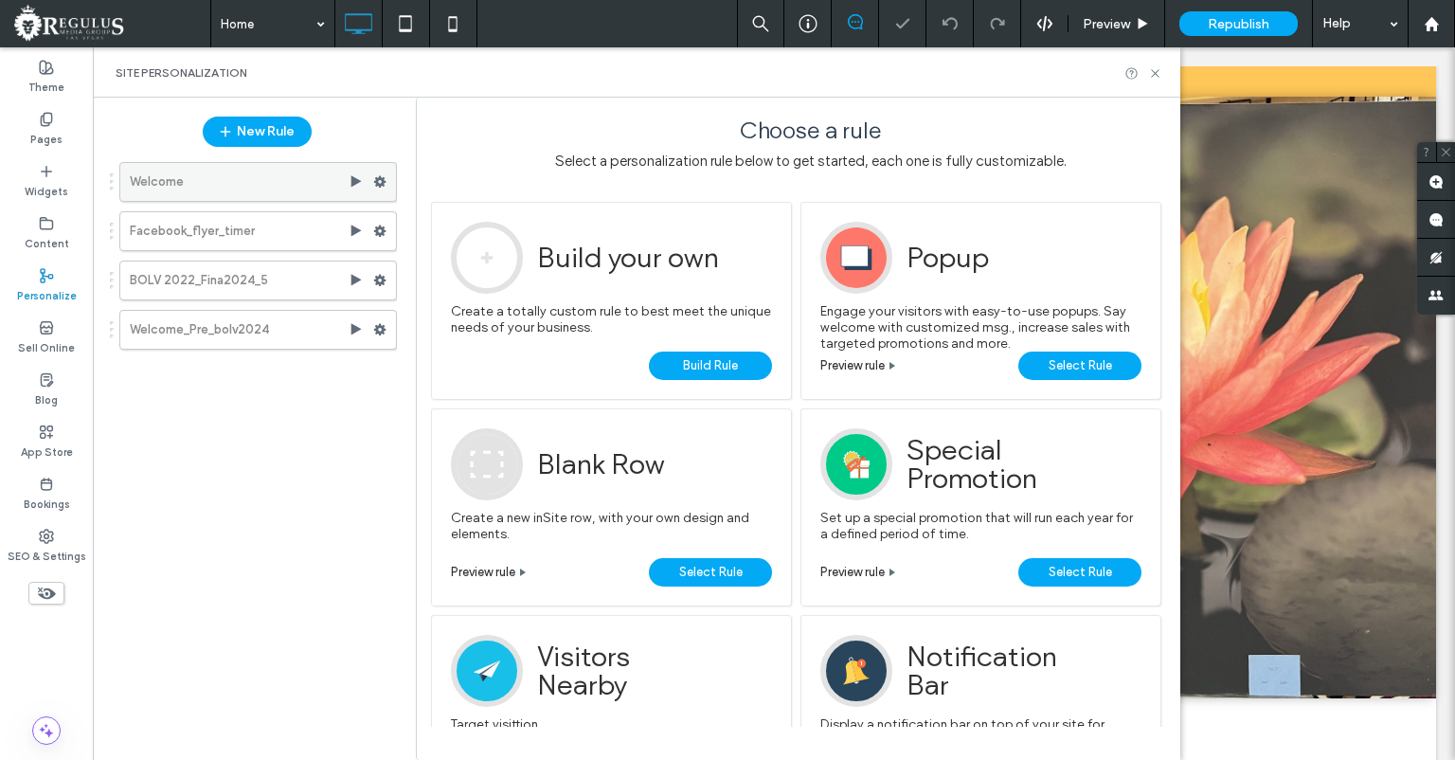
click at [380, 183] on icon at bounding box center [379, 181] width 13 height 13
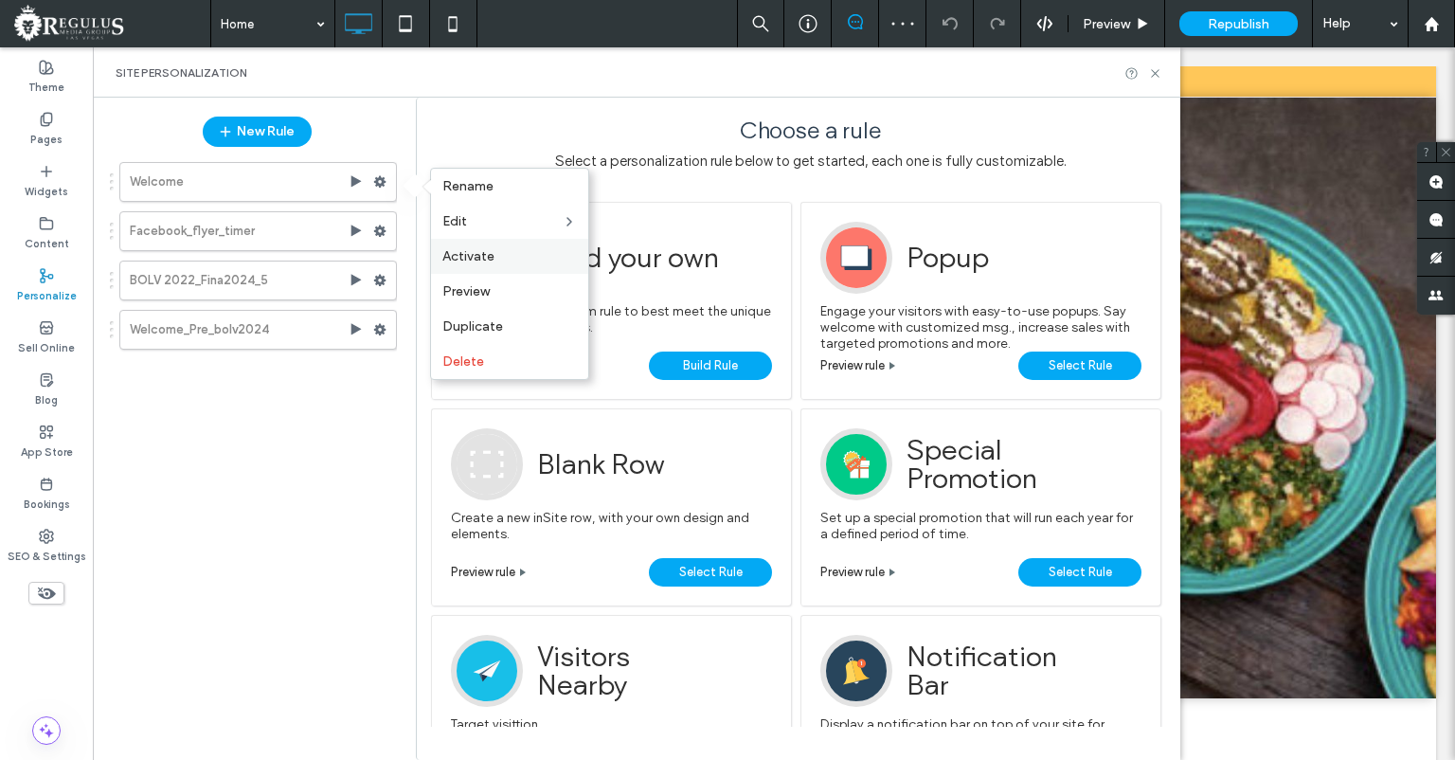
click at [470, 258] on span "Activate" at bounding box center [468, 256] width 52 height 16
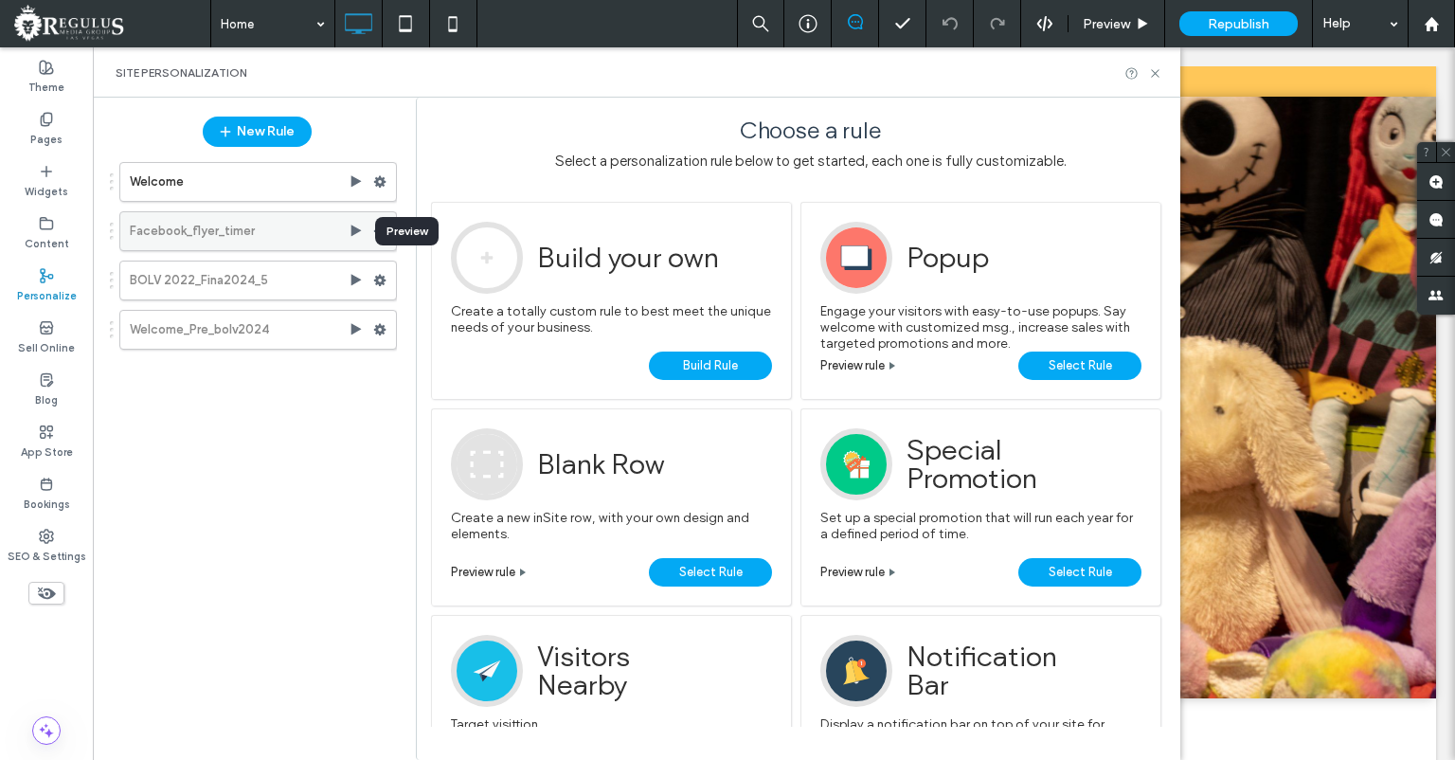
click at [351, 226] on use at bounding box center [356, 229] width 10 height 11
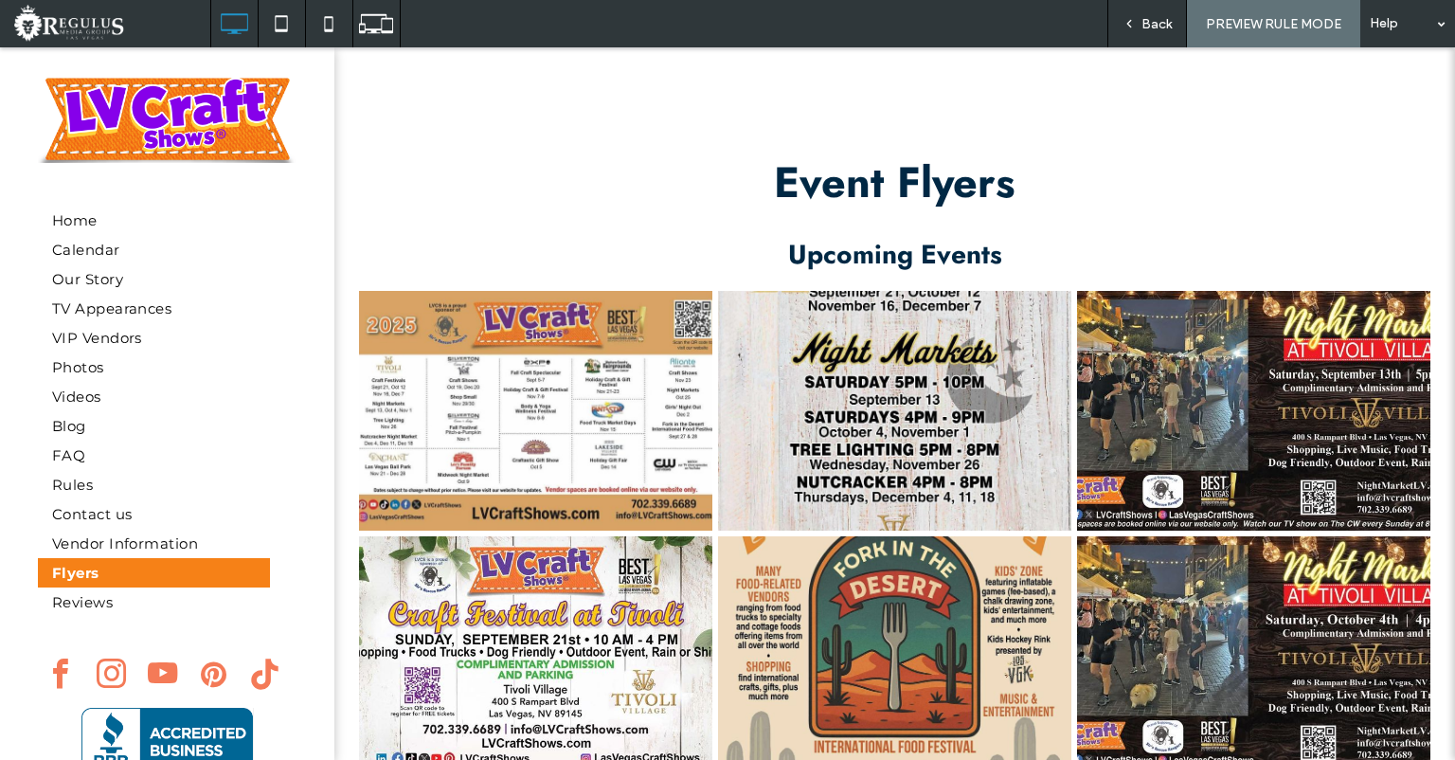
click at [1154, 24] on span "Back" at bounding box center [1156, 24] width 30 height 16
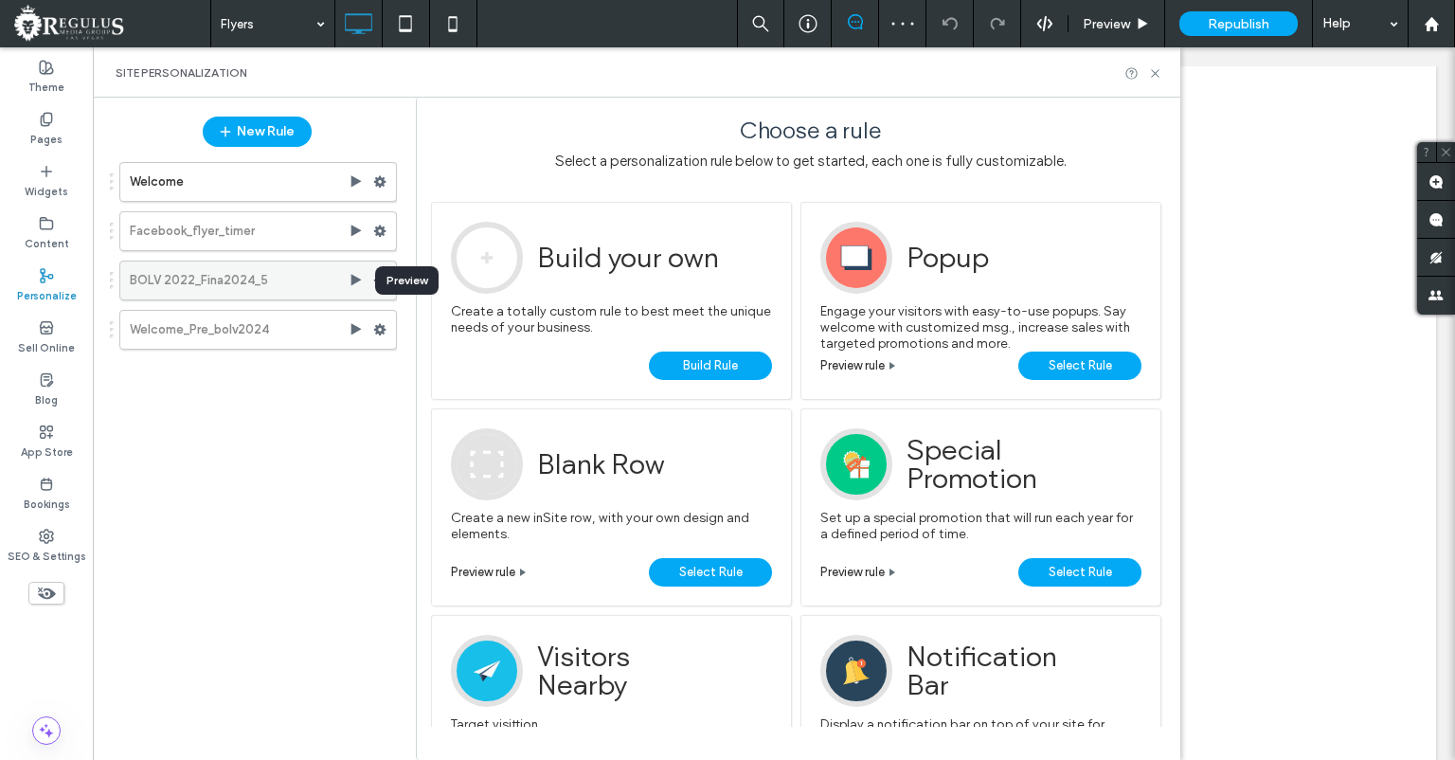
click at [358, 278] on use at bounding box center [356, 279] width 10 height 11
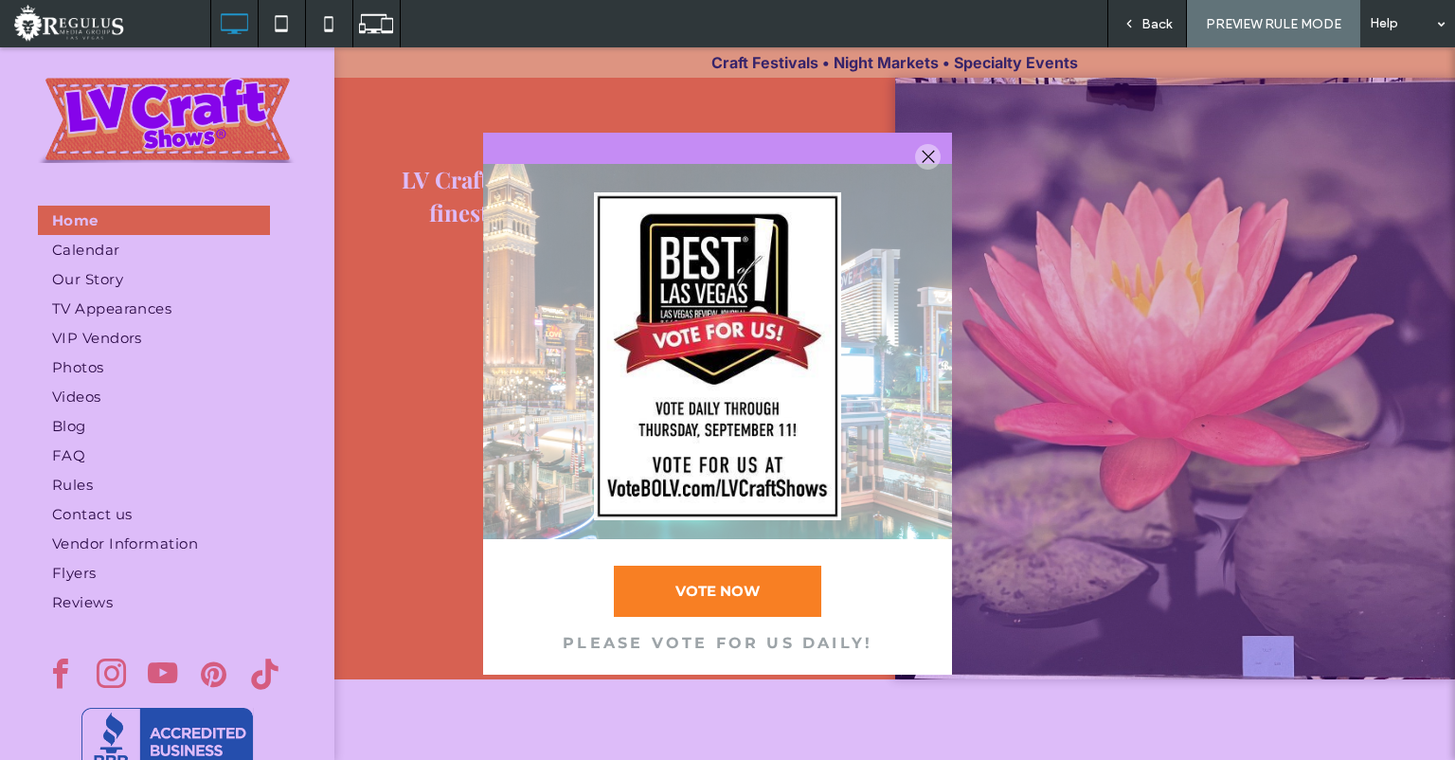
click at [1156, 26] on span "Back" at bounding box center [1156, 24] width 30 height 16
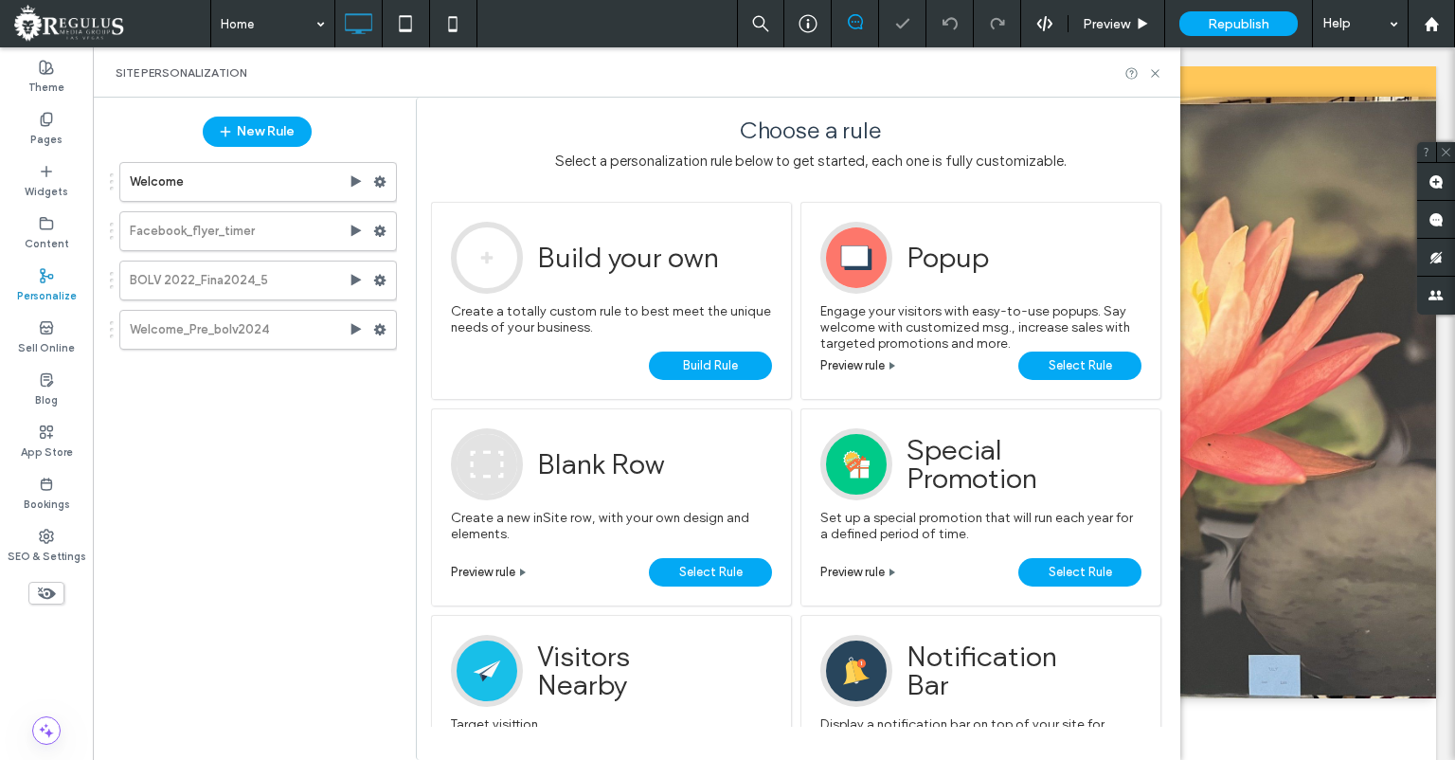
click at [354, 327] on use at bounding box center [356, 328] width 10 height 11
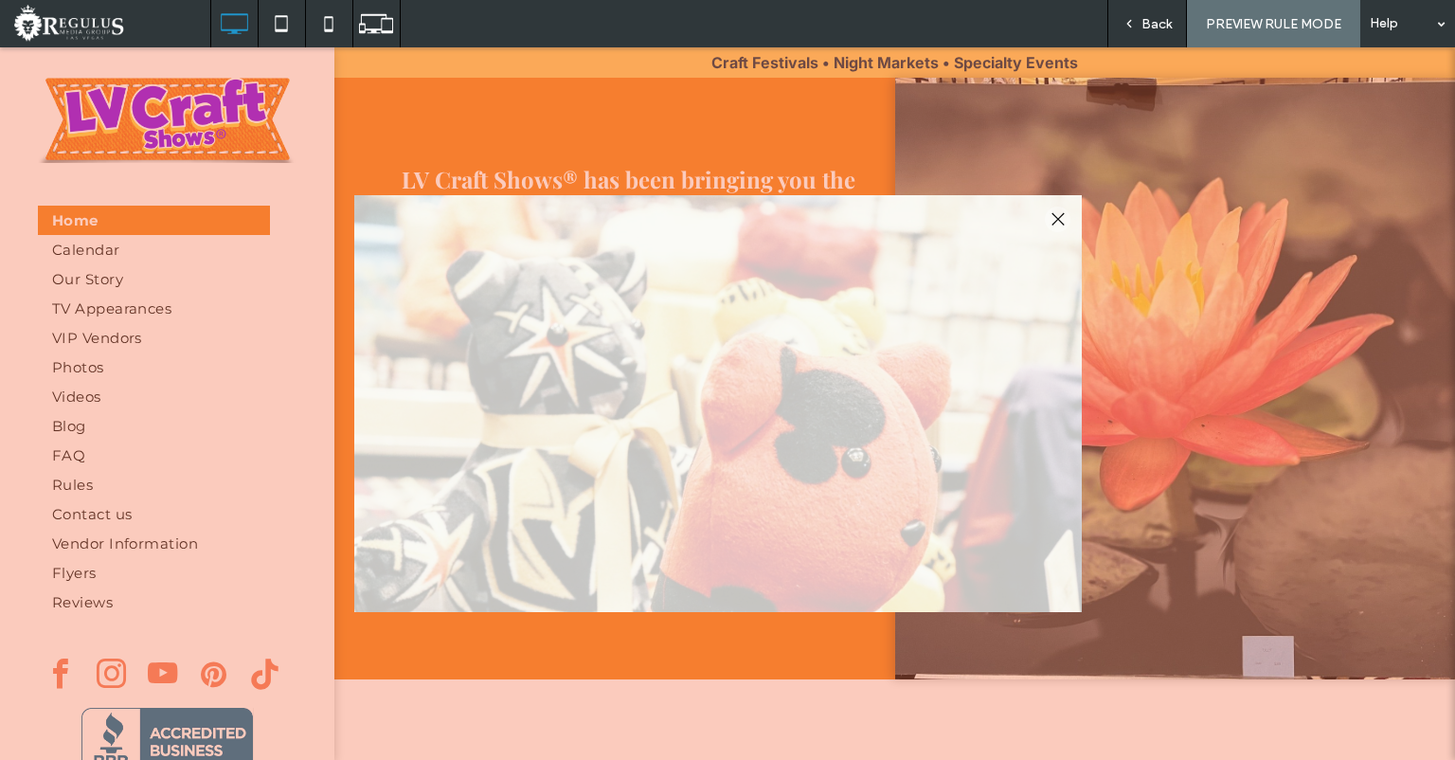
click at [1158, 25] on span "Back" at bounding box center [1156, 24] width 30 height 16
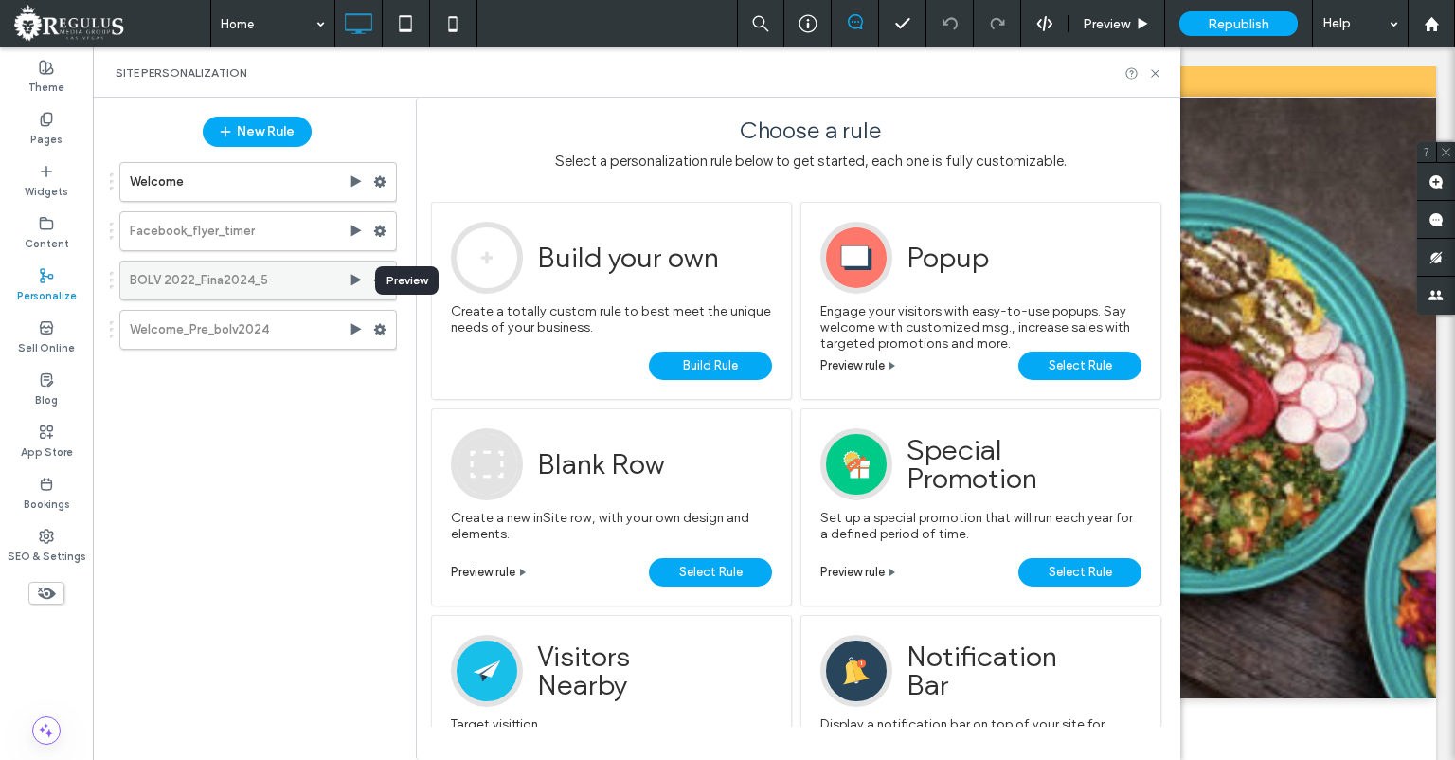
drag, startPoint x: 355, startPoint y: 278, endPoint x: 518, endPoint y: 154, distance: 204.8
click at [355, 278] on use at bounding box center [356, 279] width 10 height 11
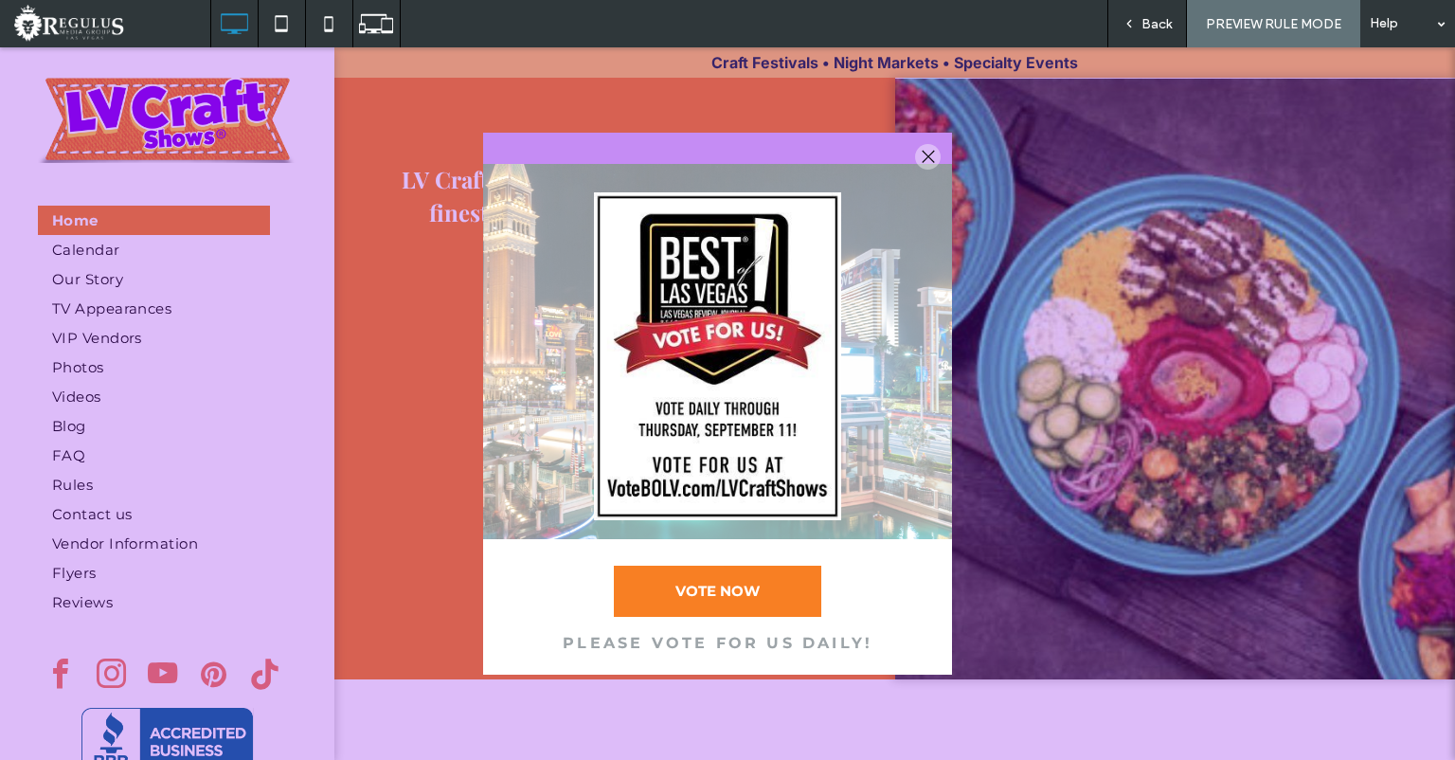
click at [1162, 20] on span "Back" at bounding box center [1156, 24] width 30 height 16
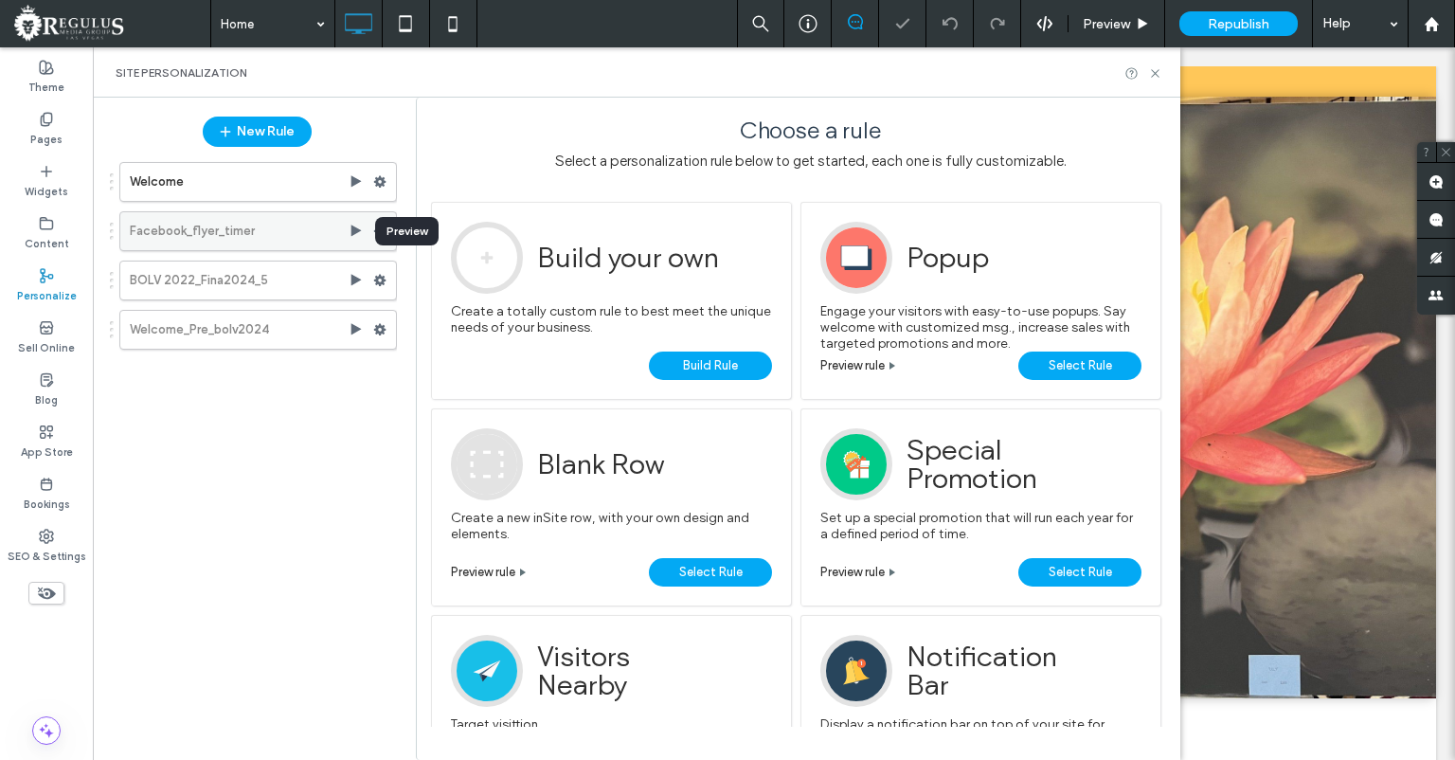
click at [355, 231] on use at bounding box center [356, 229] width 10 height 11
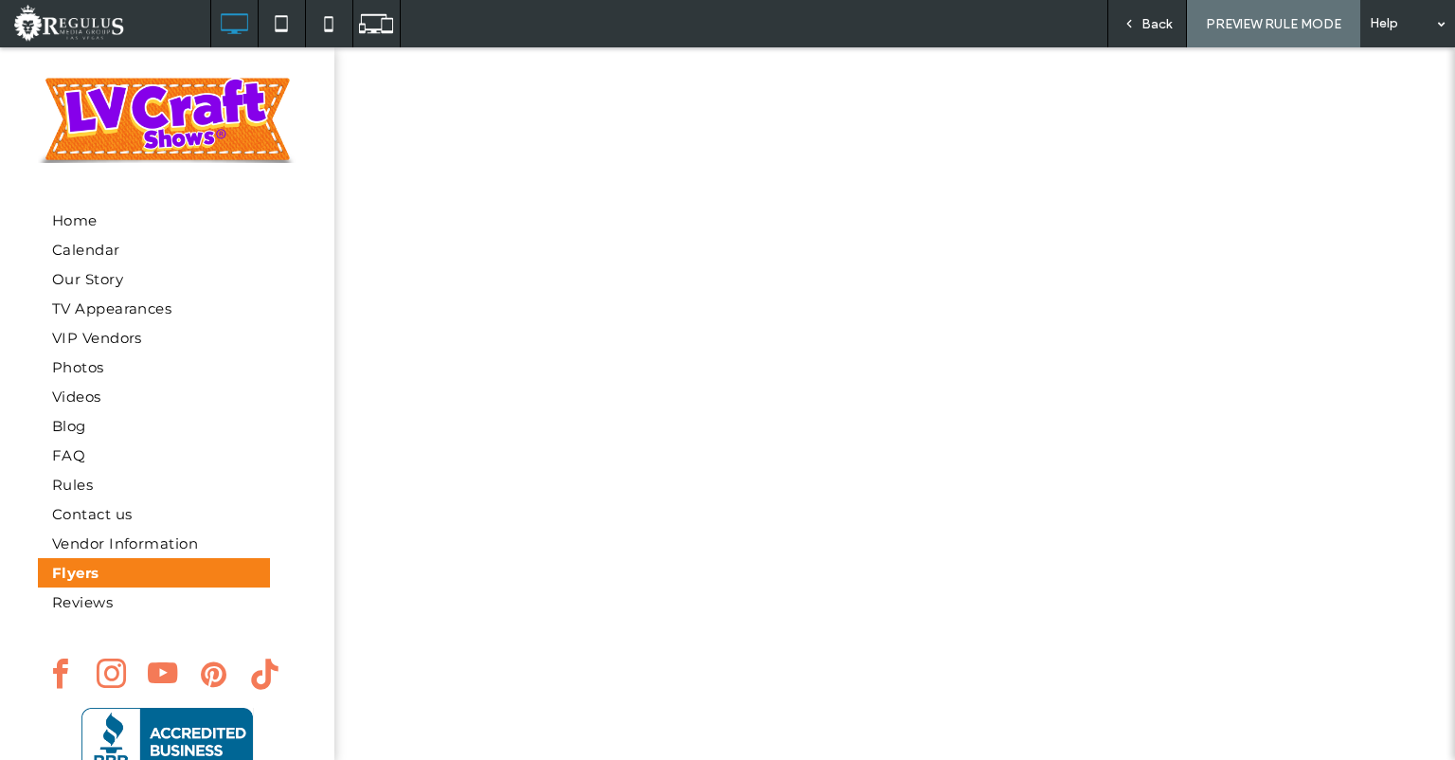
click at [1146, 22] on span "Back" at bounding box center [1156, 24] width 30 height 16
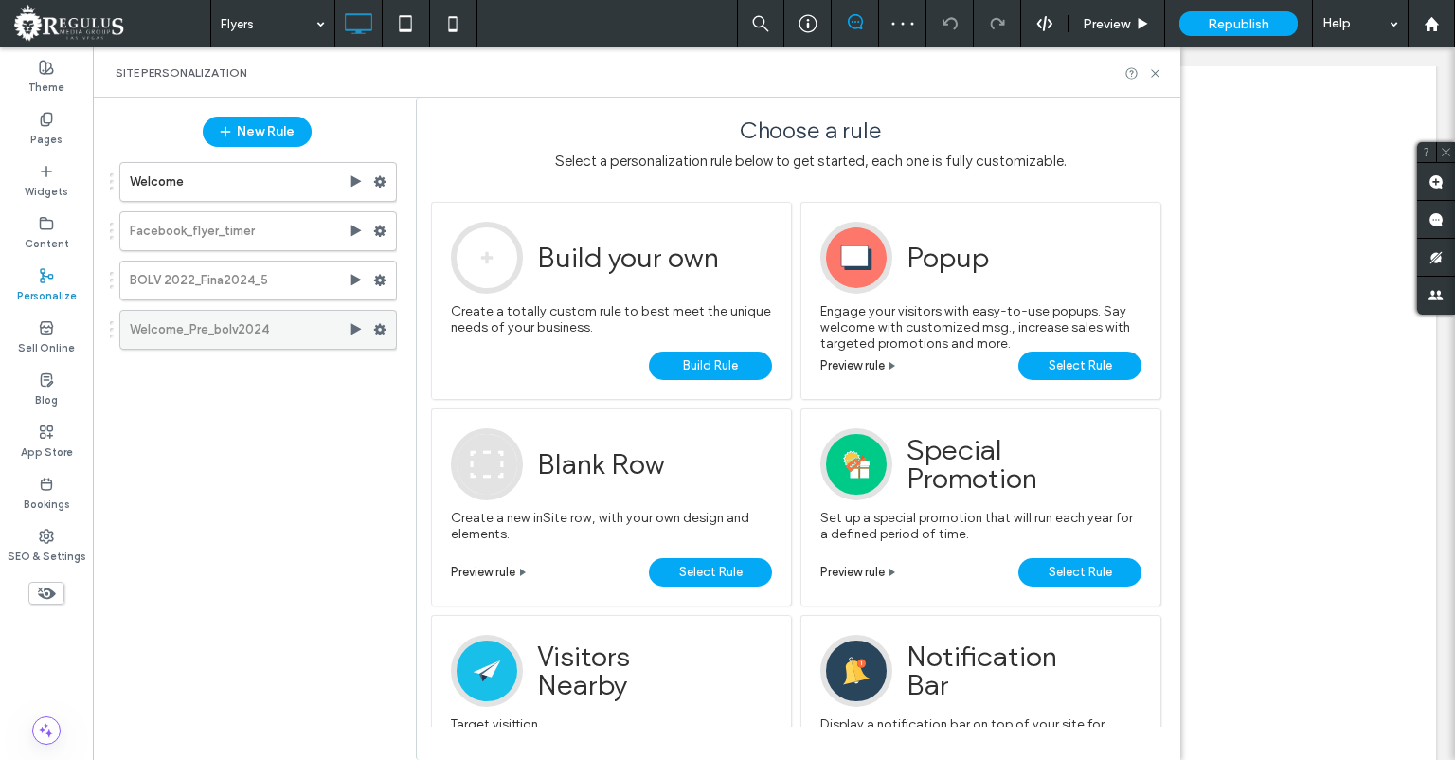
click at [380, 333] on use at bounding box center [380, 329] width 12 height 11
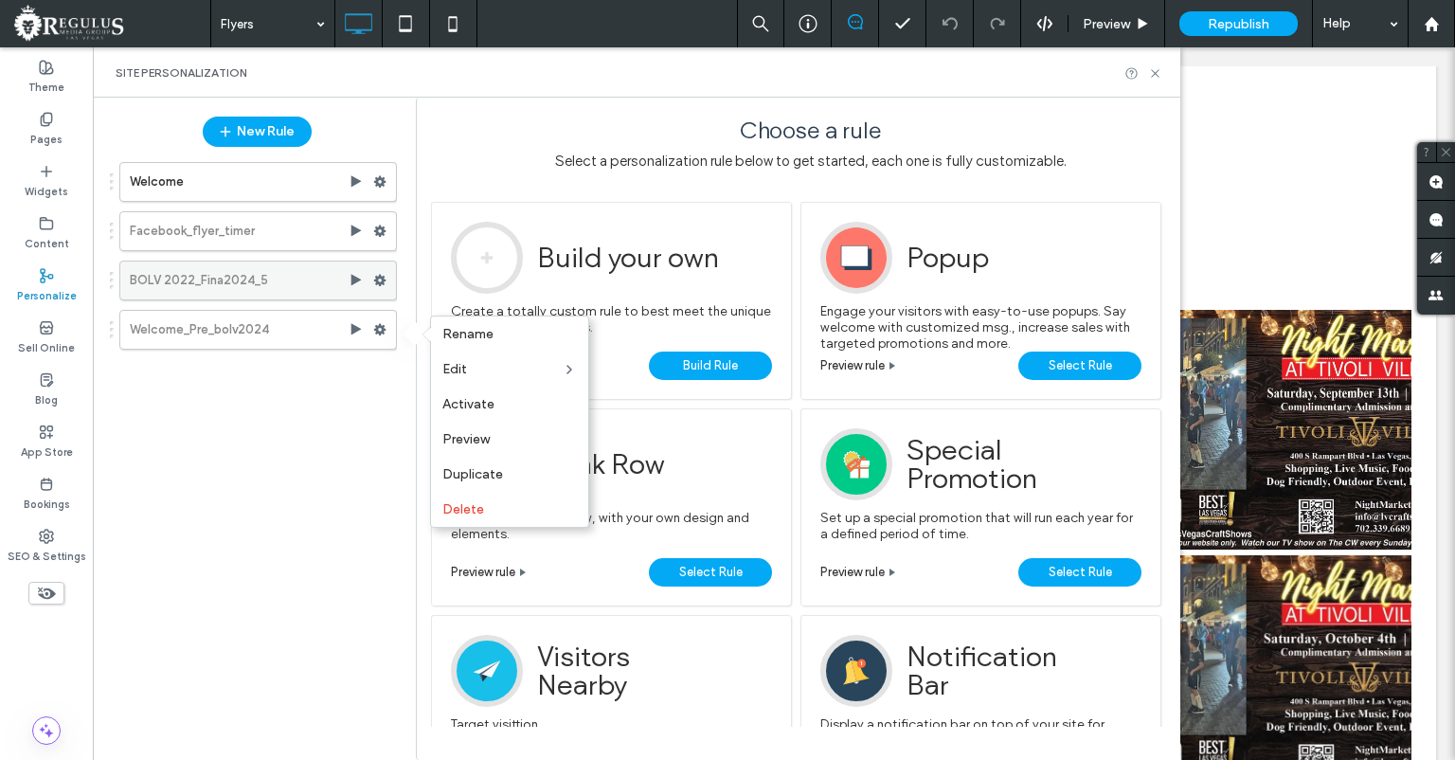
click at [382, 278] on use at bounding box center [380, 280] width 12 height 11
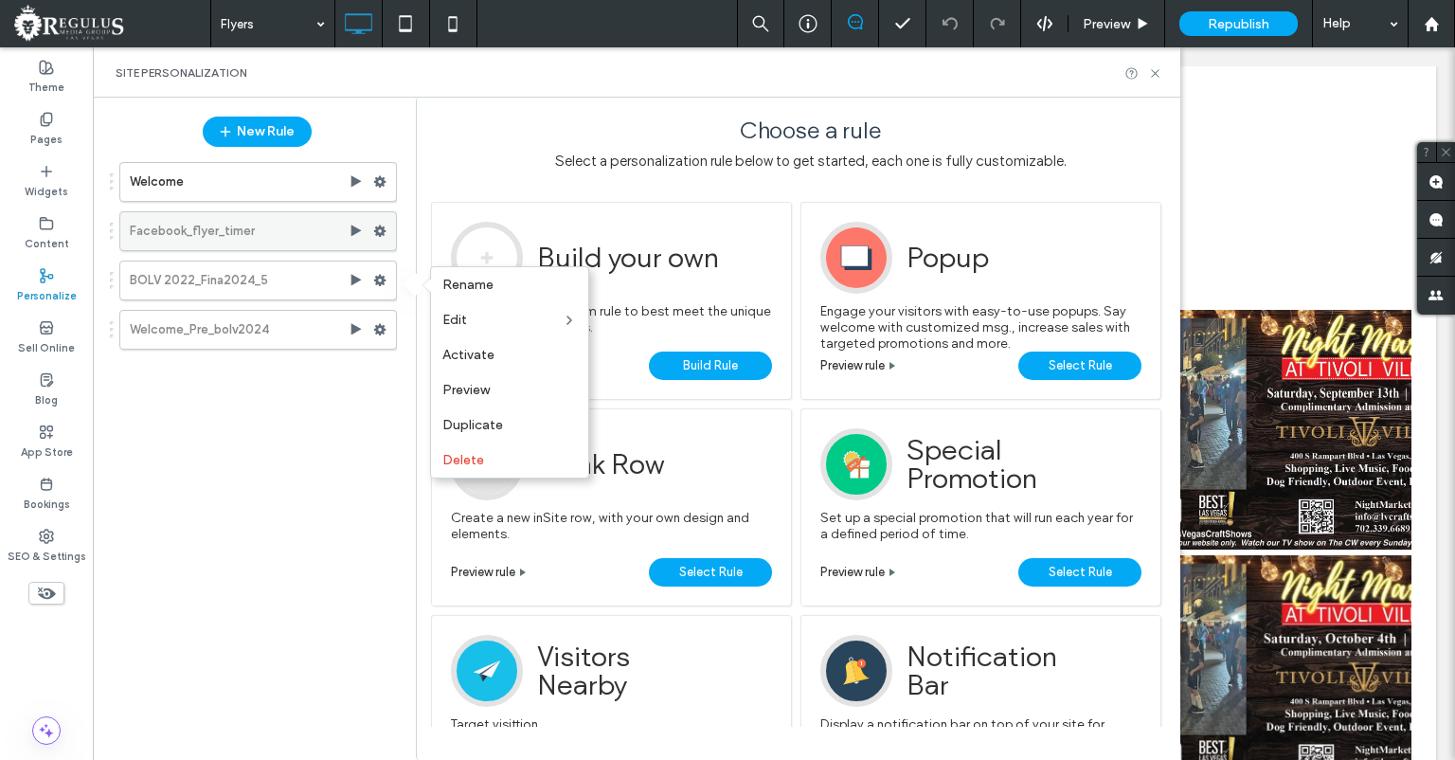
click at [384, 232] on use at bounding box center [380, 230] width 12 height 11
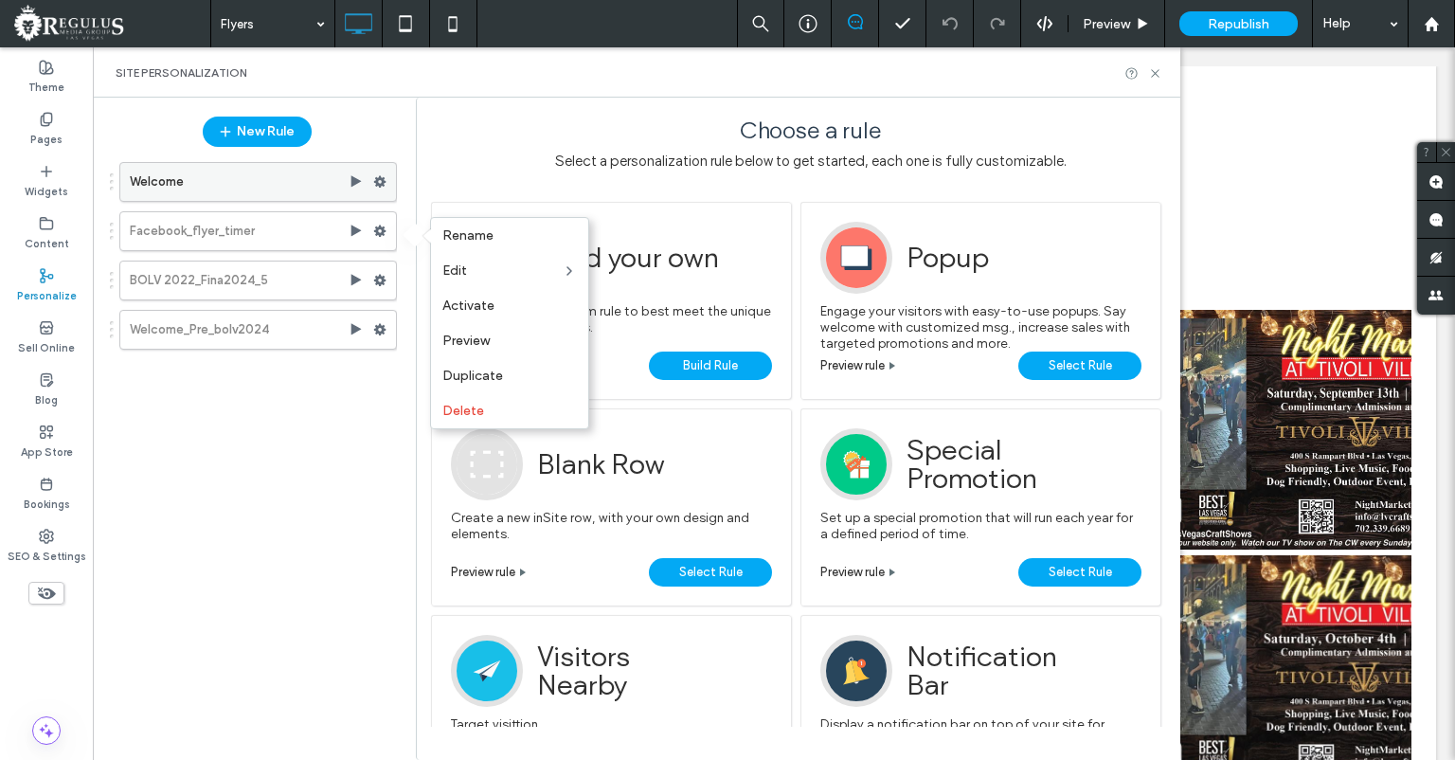
click at [383, 184] on use at bounding box center [380, 181] width 12 height 11
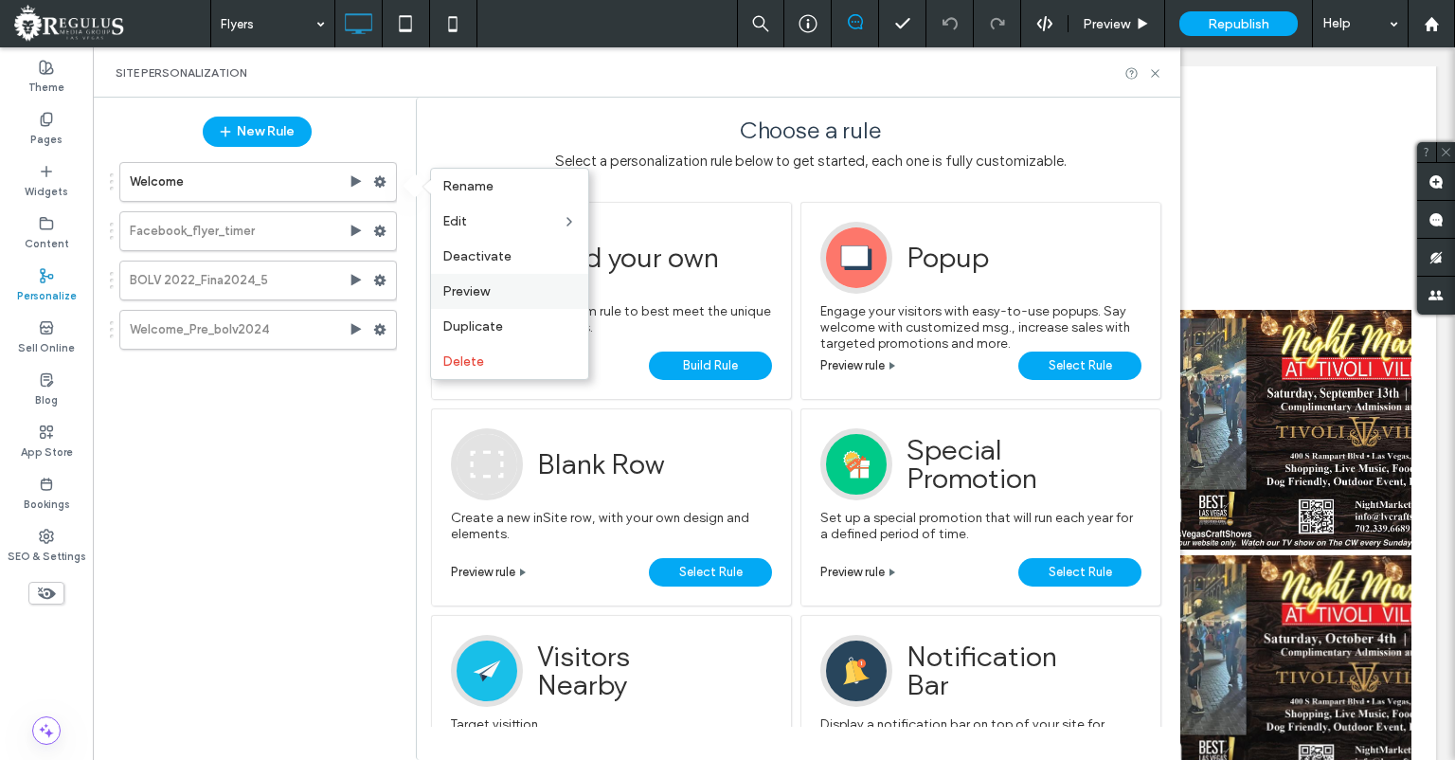
click at [490, 292] on span "Preview" at bounding box center [465, 291] width 47 height 16
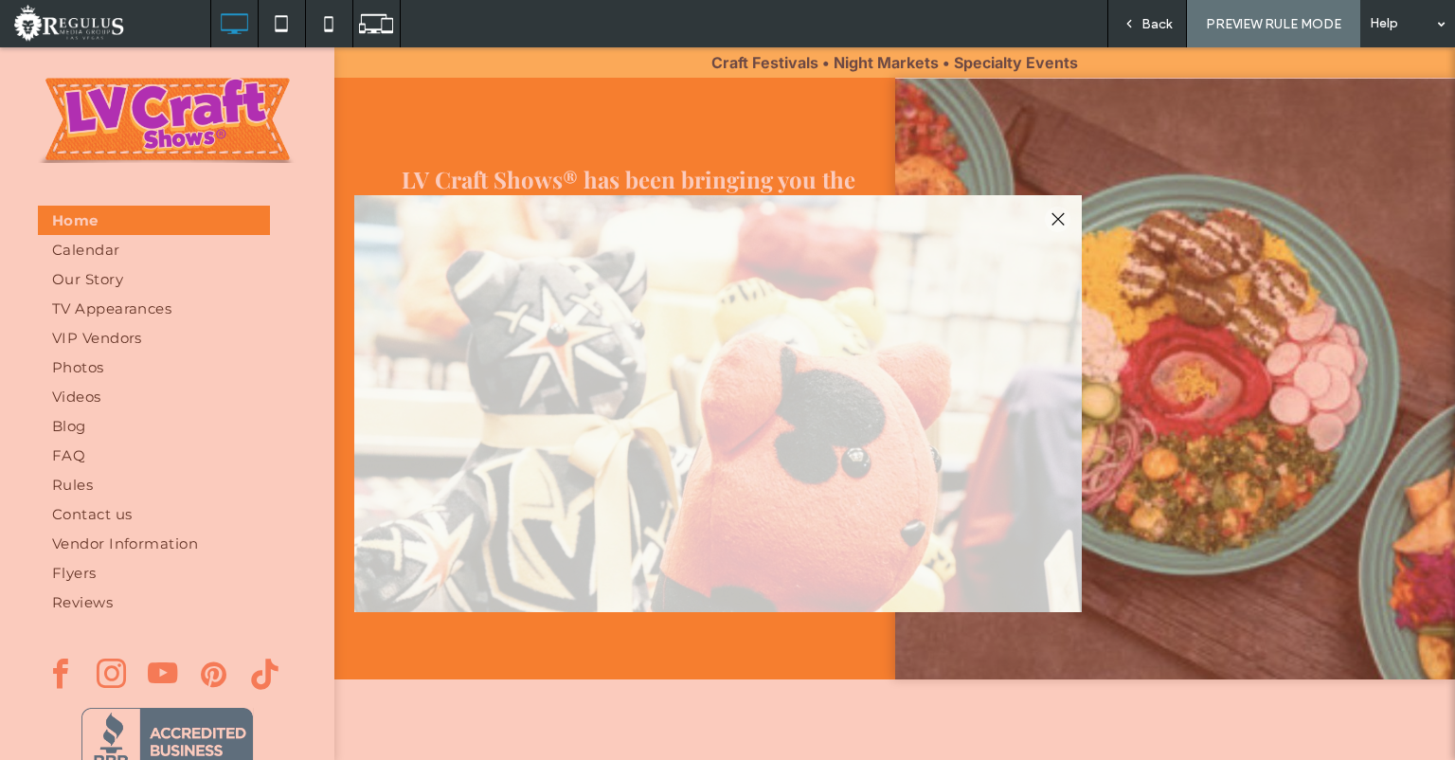
click at [1157, 21] on span "Back" at bounding box center [1156, 24] width 30 height 16
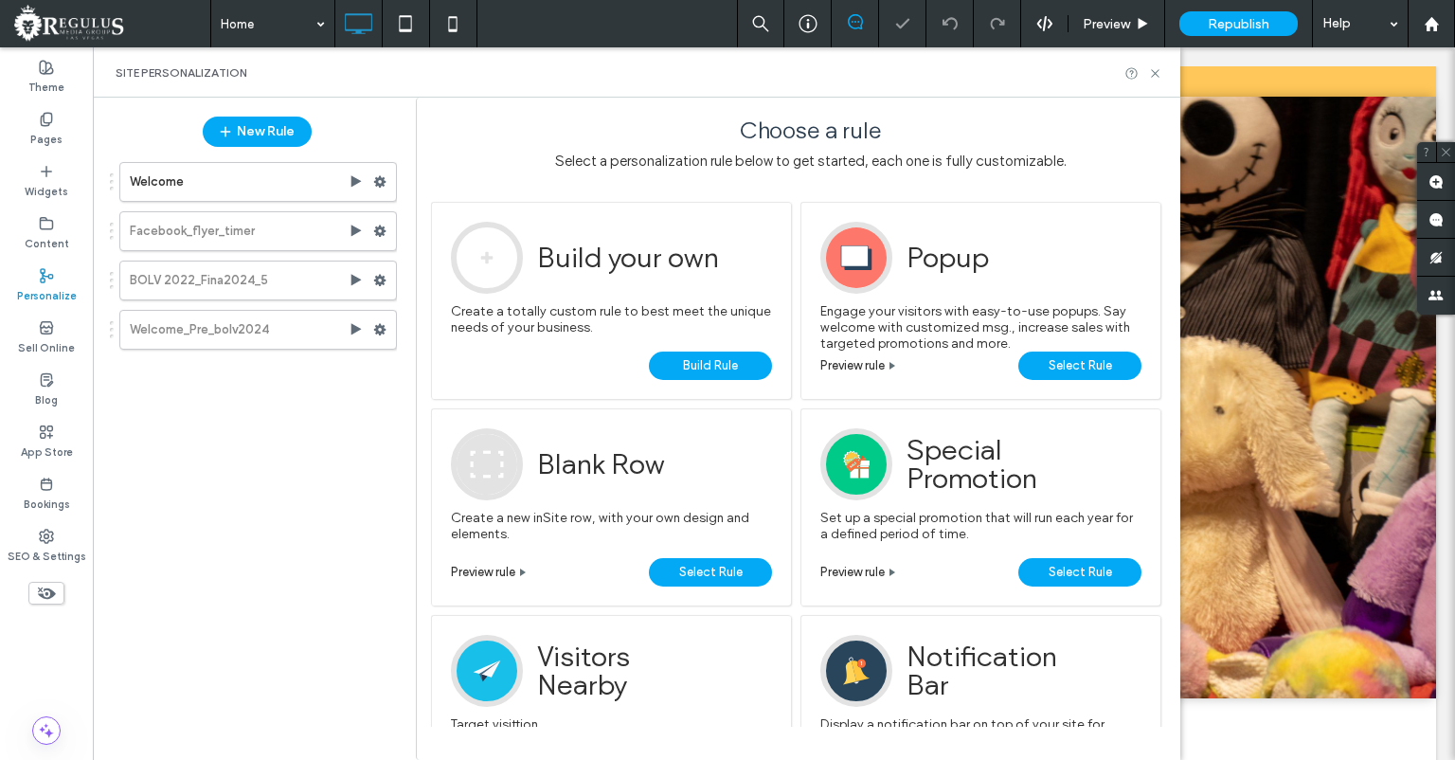
click at [1272, 23] on div "Republish" at bounding box center [1238, 23] width 118 height 25
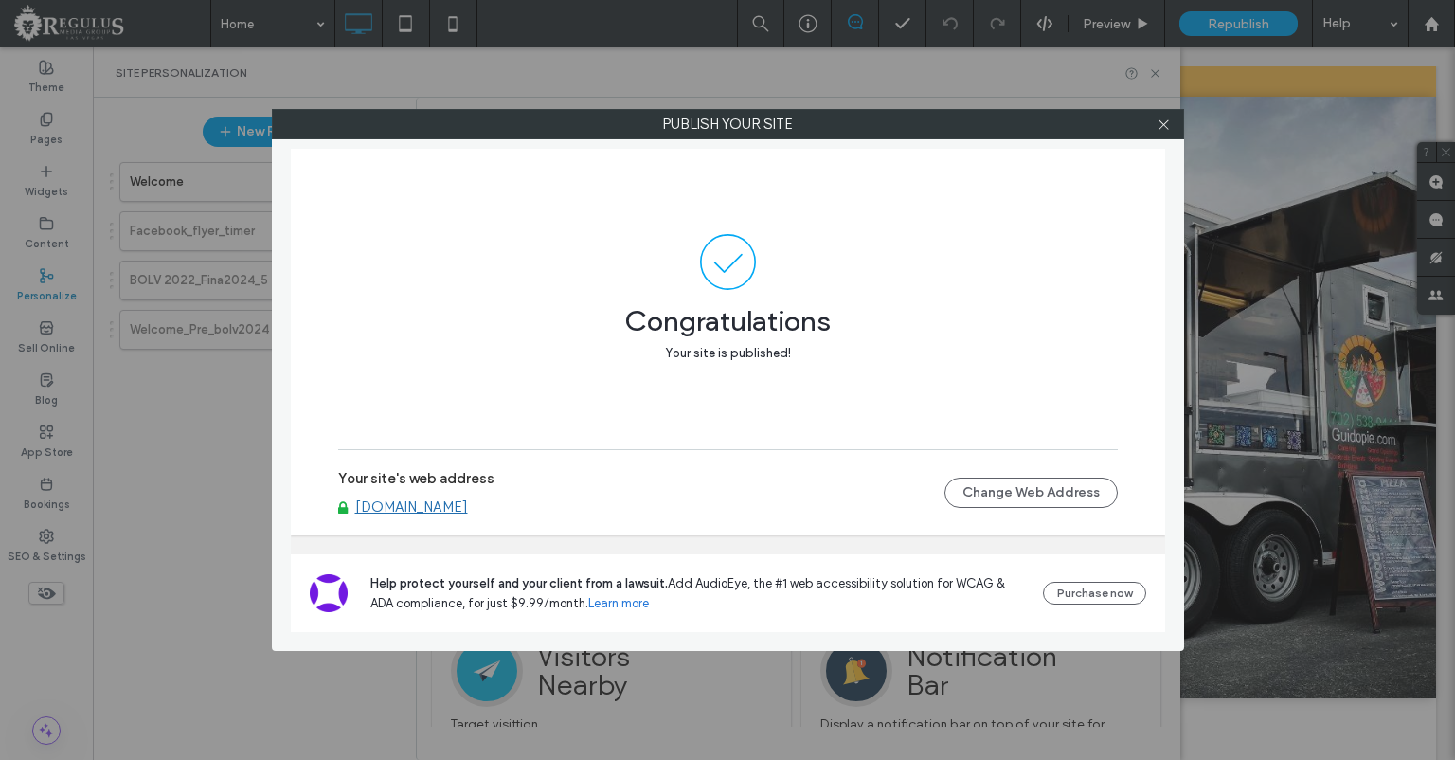
click at [468, 502] on link "[DOMAIN_NAME]" at bounding box center [411, 506] width 113 height 17
